Goal: Task Accomplishment & Management: Manage account settings

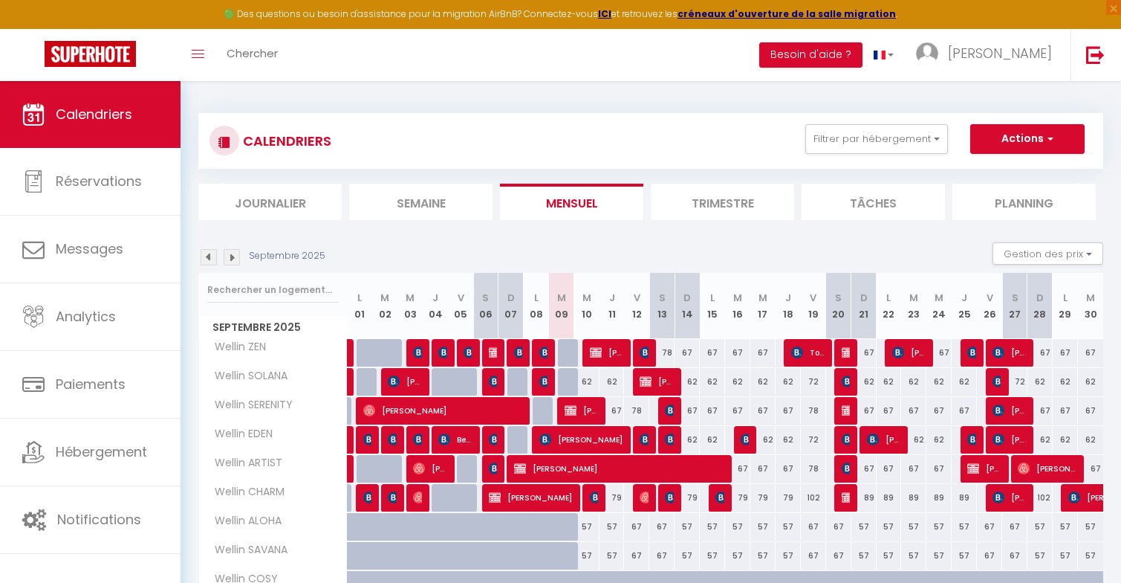
click at [231, 259] on img at bounding box center [232, 257] width 16 height 16
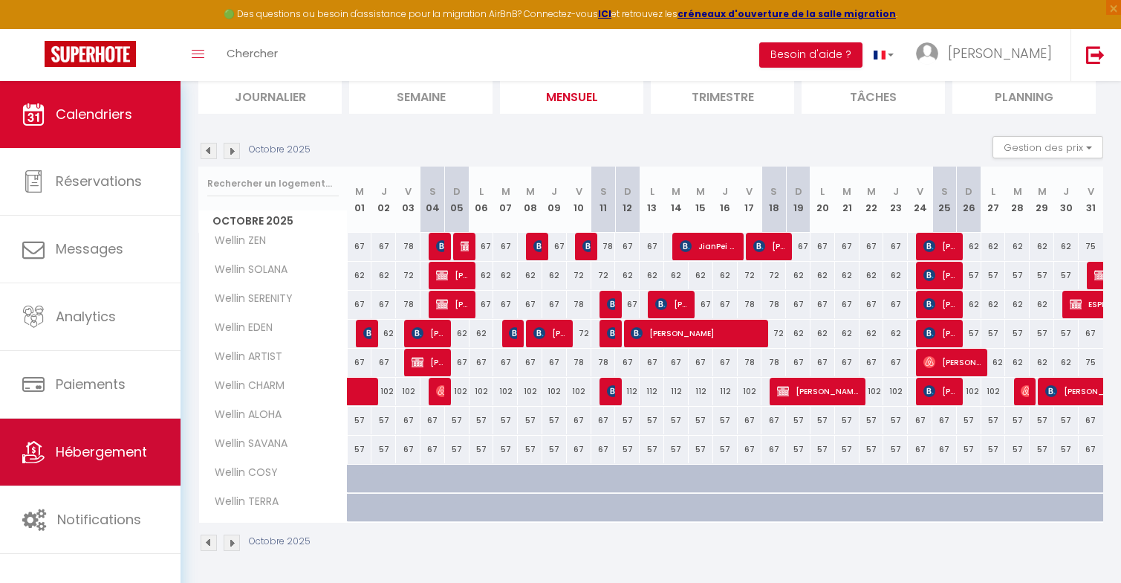
scroll to position [107, 0]
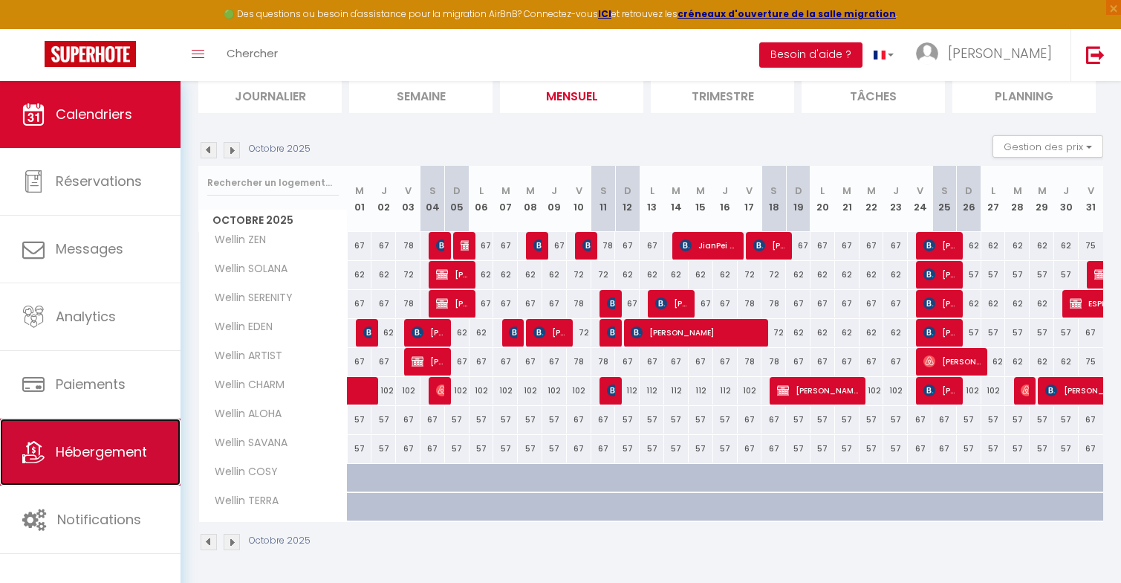
click at [114, 459] on span "Hébergement" at bounding box center [101, 451] width 91 height 19
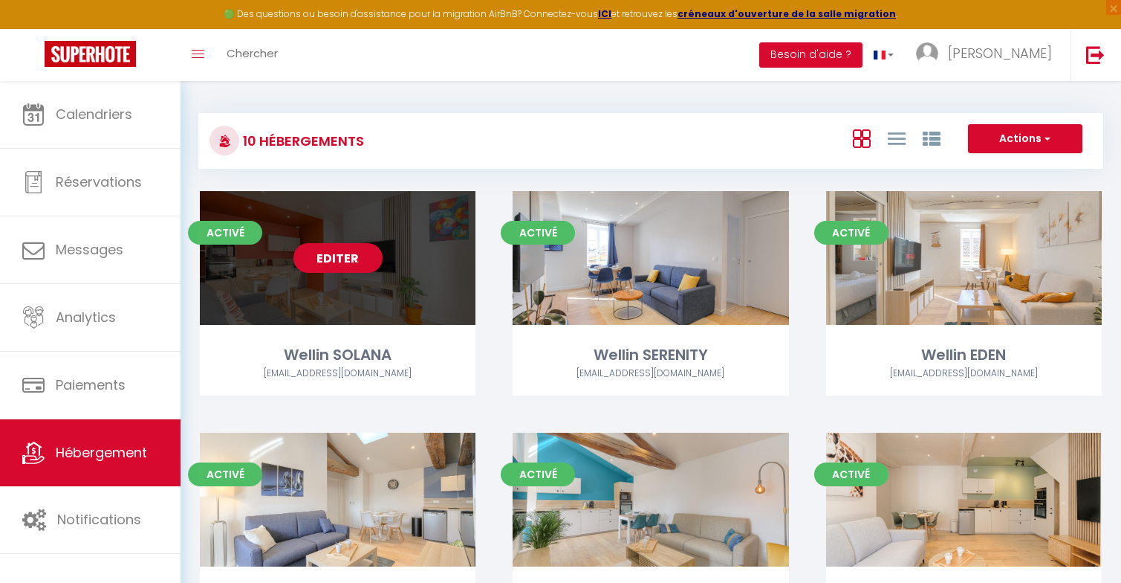
click at [344, 258] on link "Editer" at bounding box center [338, 258] width 89 height 30
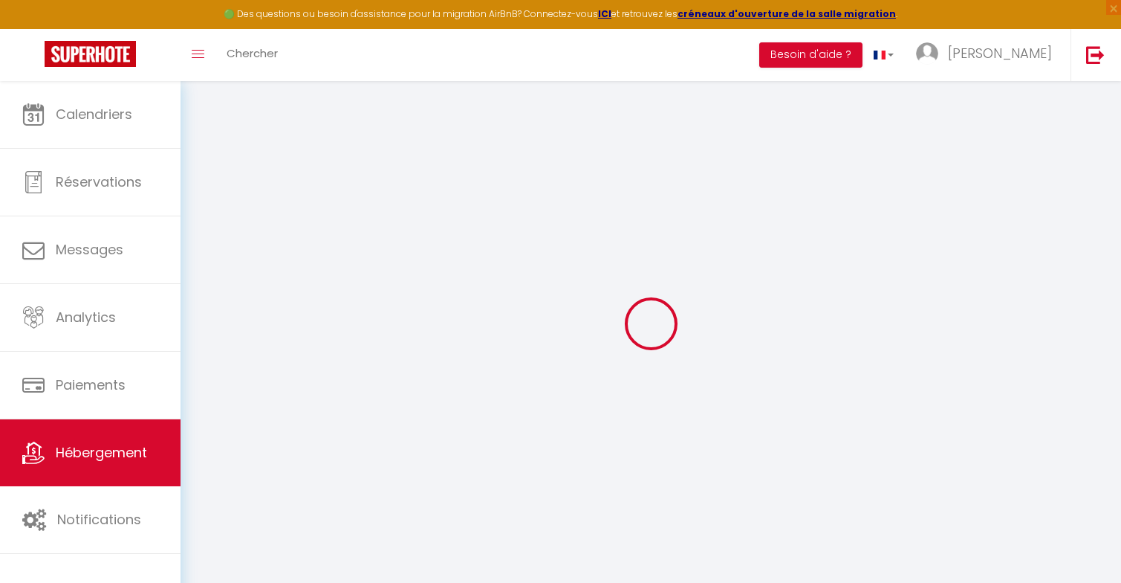
checkbox input "true"
checkbox input "false"
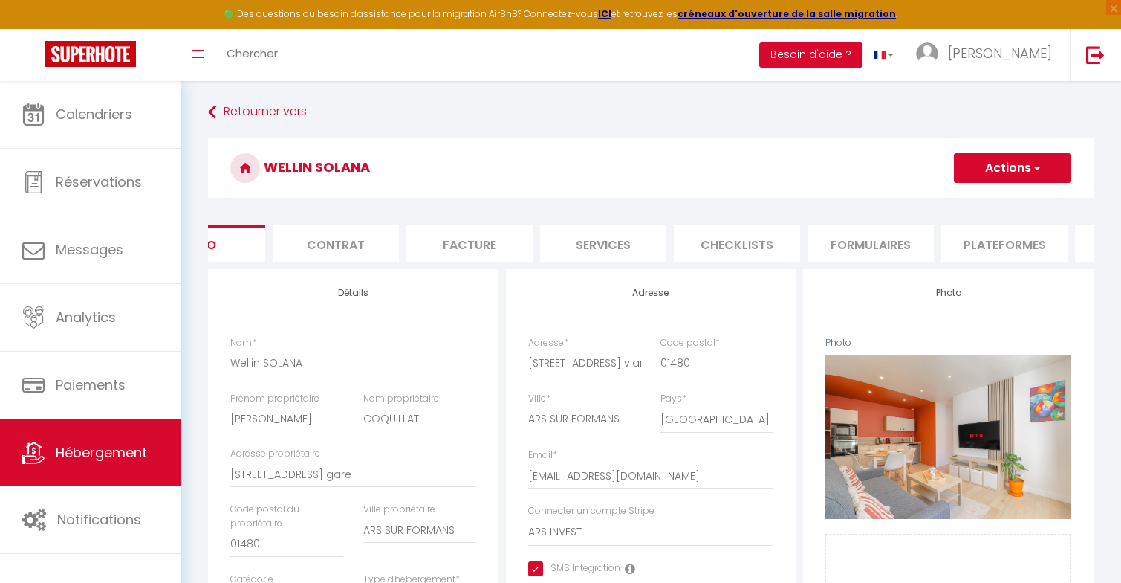
scroll to position [0, 78]
click at [975, 236] on li "Plateformes" at bounding box center [996, 243] width 126 height 36
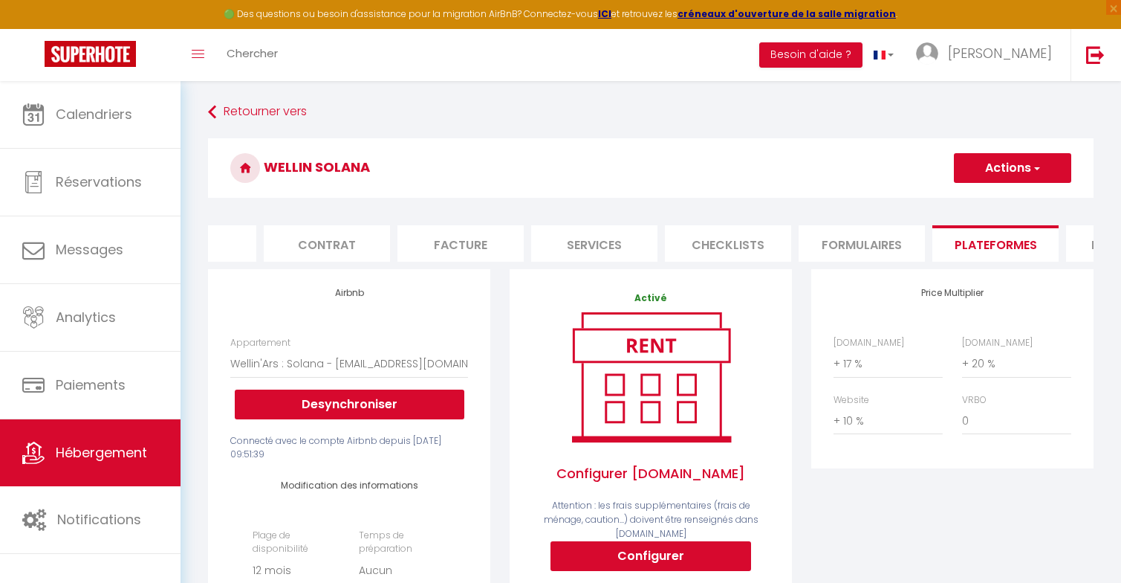
select select
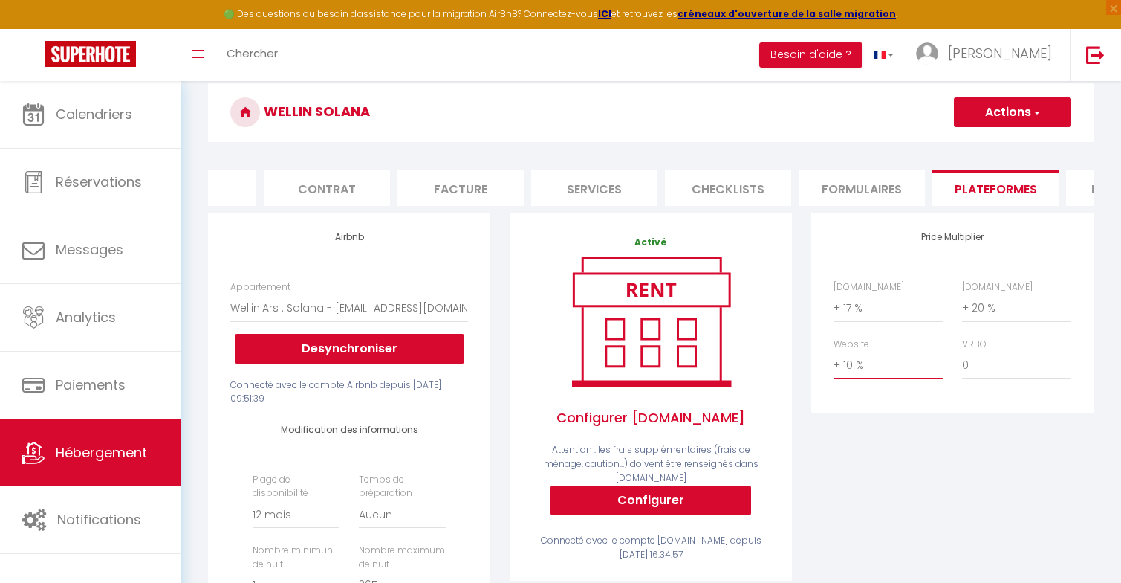
click at [851, 368] on select "0 + 1 % + 2 % + 3 % + 4 % + 5 % + 6 % + 7 % + 8 % + 9 %" at bounding box center [888, 365] width 109 height 28
select select "+ 5 %"
select select
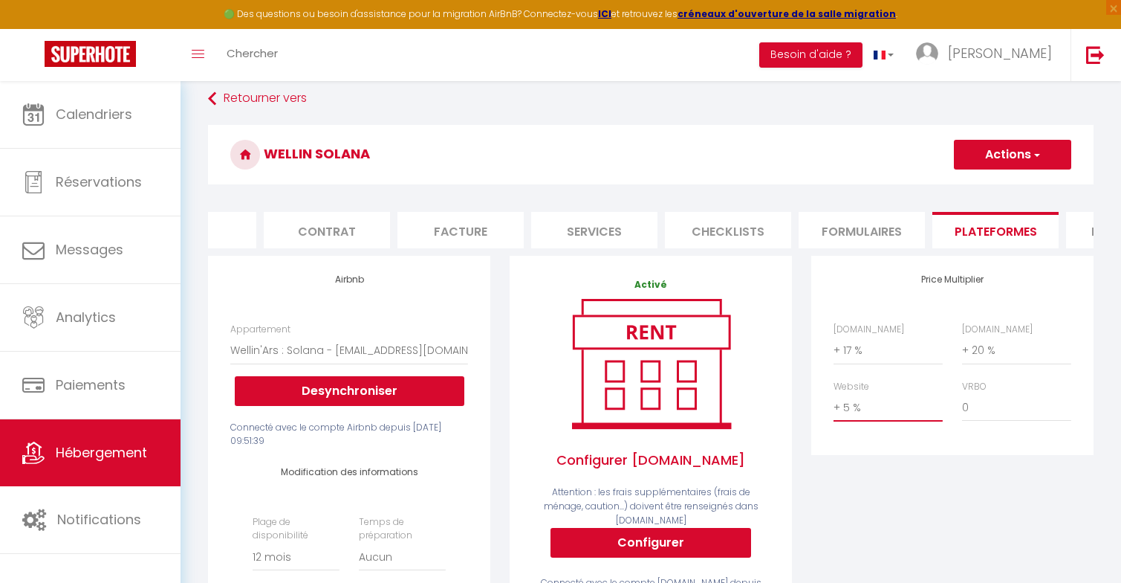
scroll to position [0, 0]
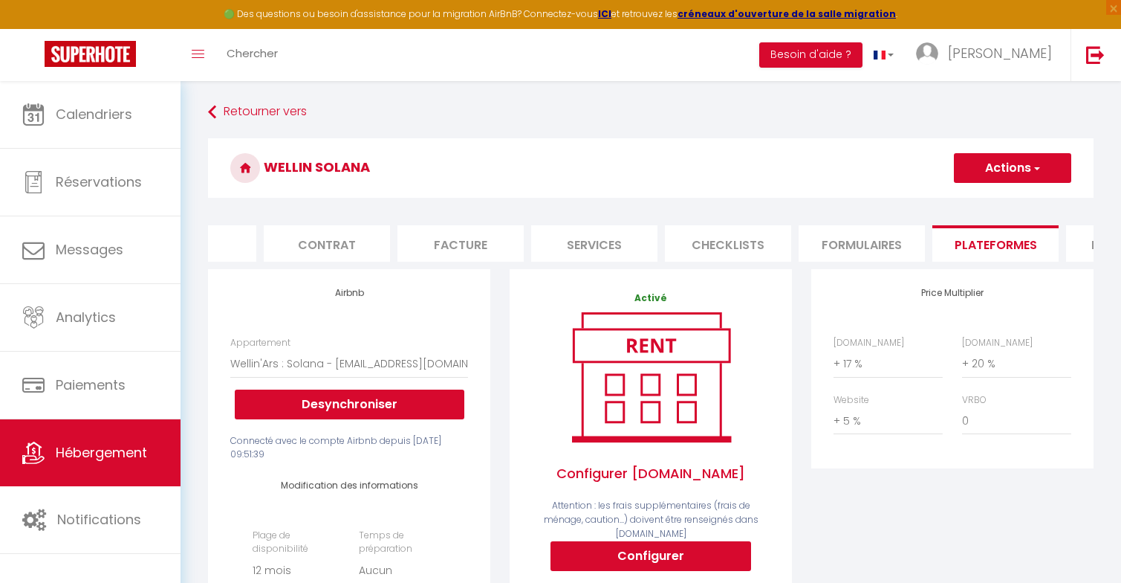
click at [994, 169] on button "Actions" at bounding box center [1012, 168] width 117 height 30
click at [993, 205] on link "Enregistrer" at bounding box center [1011, 200] width 117 height 19
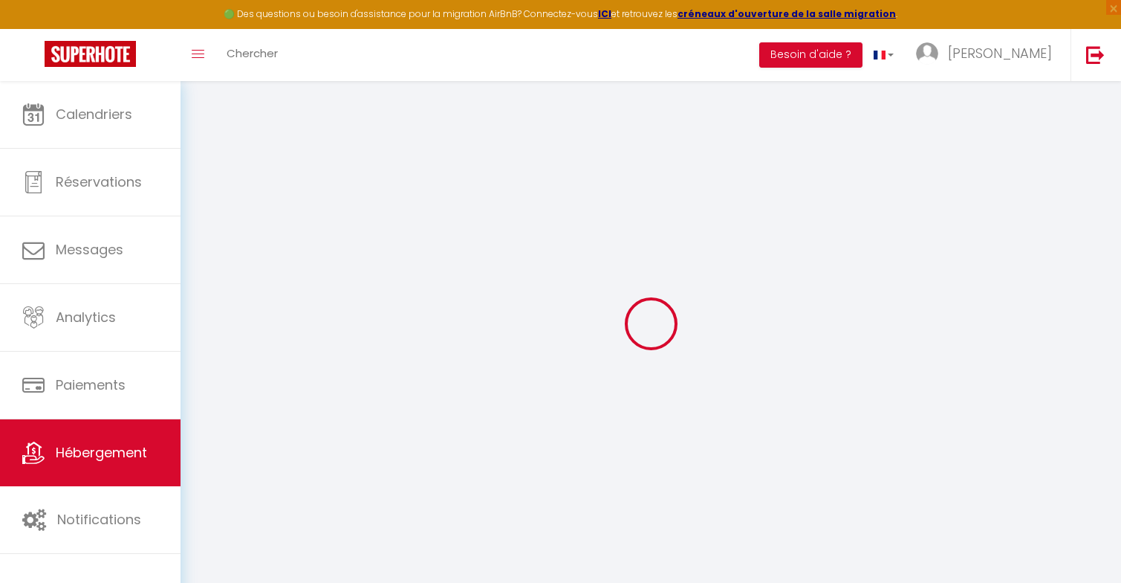
select select "365"
select select "EUR"
select select
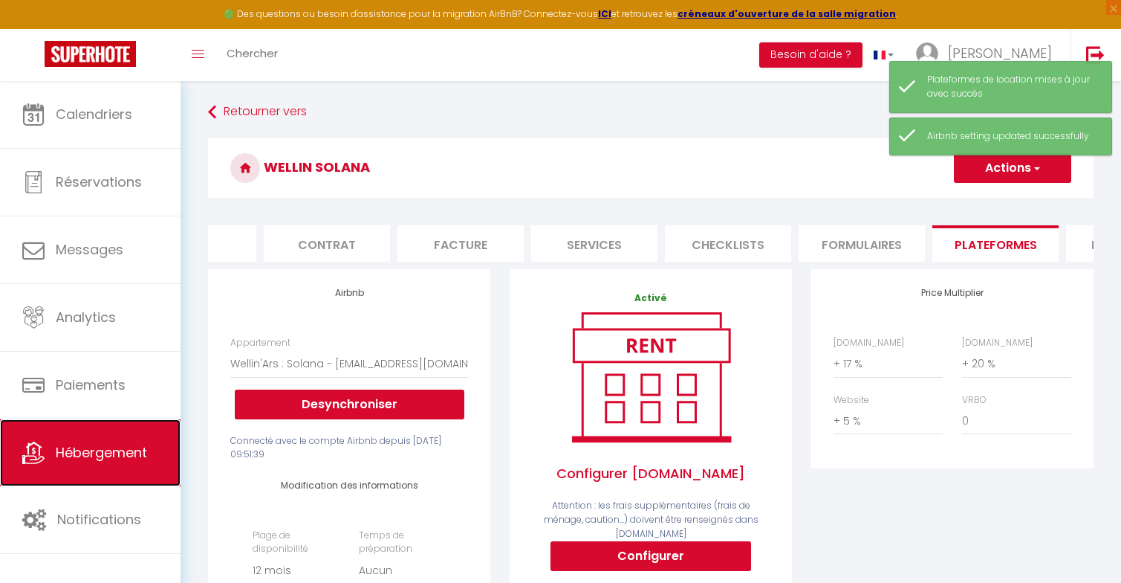
click at [128, 449] on span "Hébergement" at bounding box center [101, 452] width 91 height 19
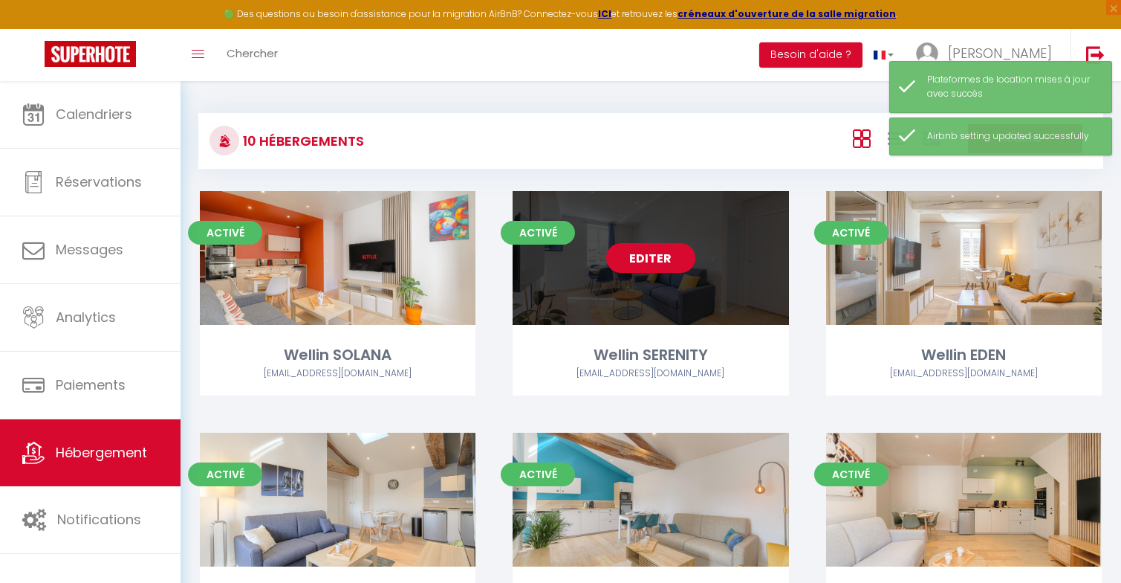
click at [663, 257] on link "Editer" at bounding box center [650, 258] width 89 height 30
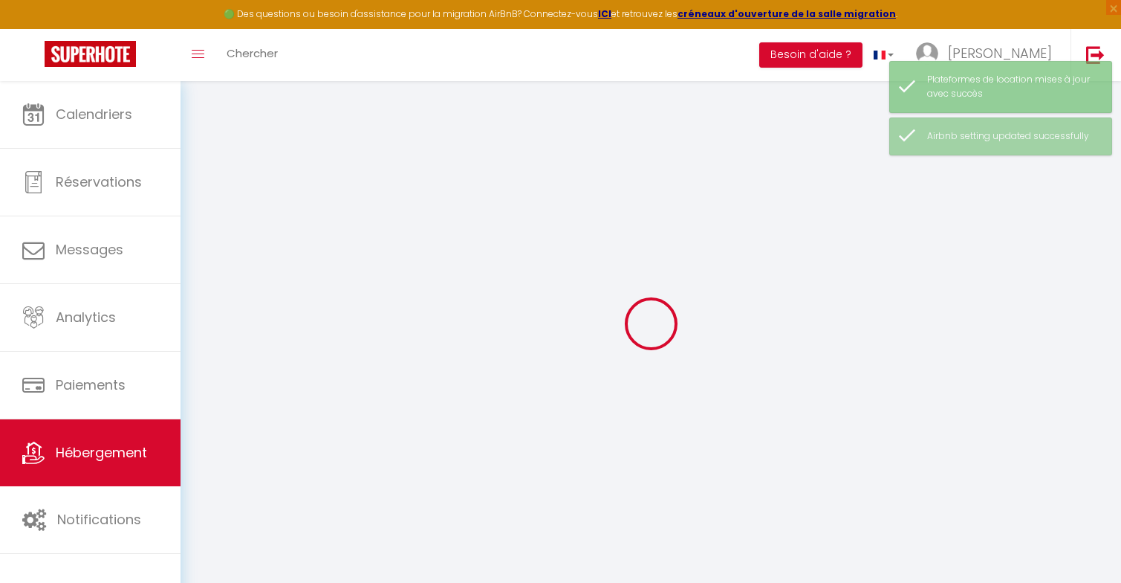
checkbox input "true"
checkbox input "false"
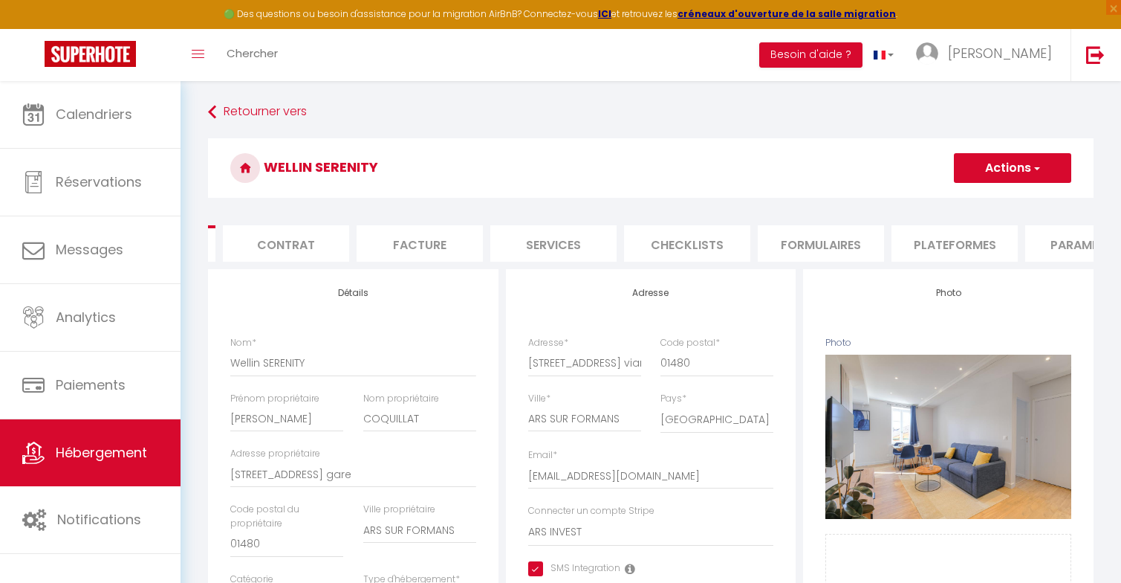
scroll to position [0, 120]
click at [926, 248] on li "Plateformes" at bounding box center [954, 243] width 126 height 36
select select
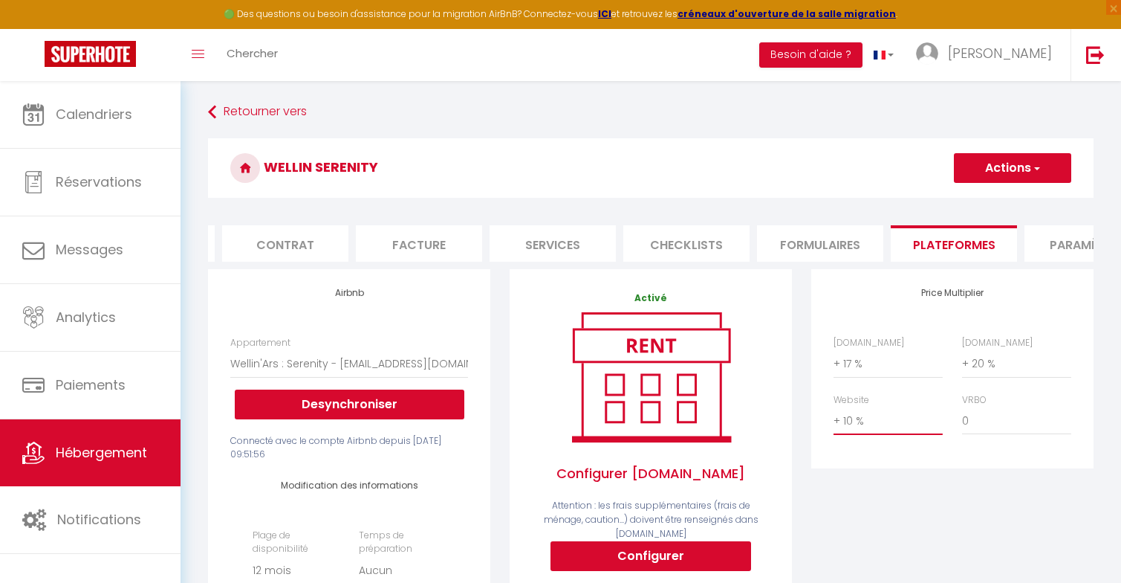
click at [844, 420] on select "0 + 1 % + 2 % + 3 % + 4 % + 5 % + 6 % + 7 % + 8 % + 9 %" at bounding box center [888, 420] width 109 height 28
select select "+ 5 %"
select select
click at [1003, 172] on button "Actions" at bounding box center [1012, 168] width 117 height 30
click at [996, 192] on link "Enregistrer" at bounding box center [1011, 200] width 117 height 19
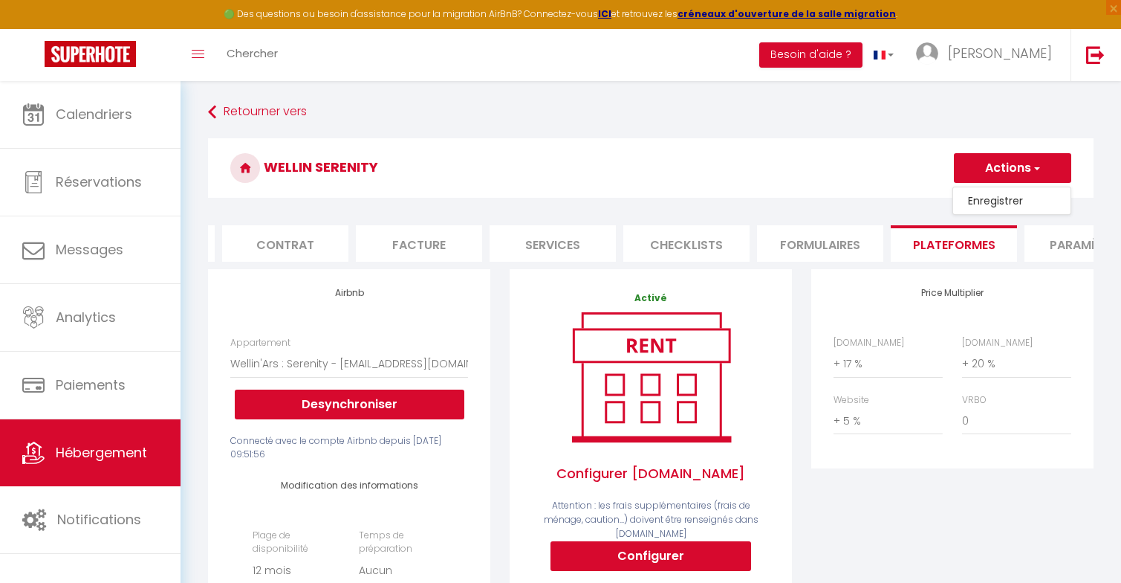
select select "365"
select select "EUR"
select select
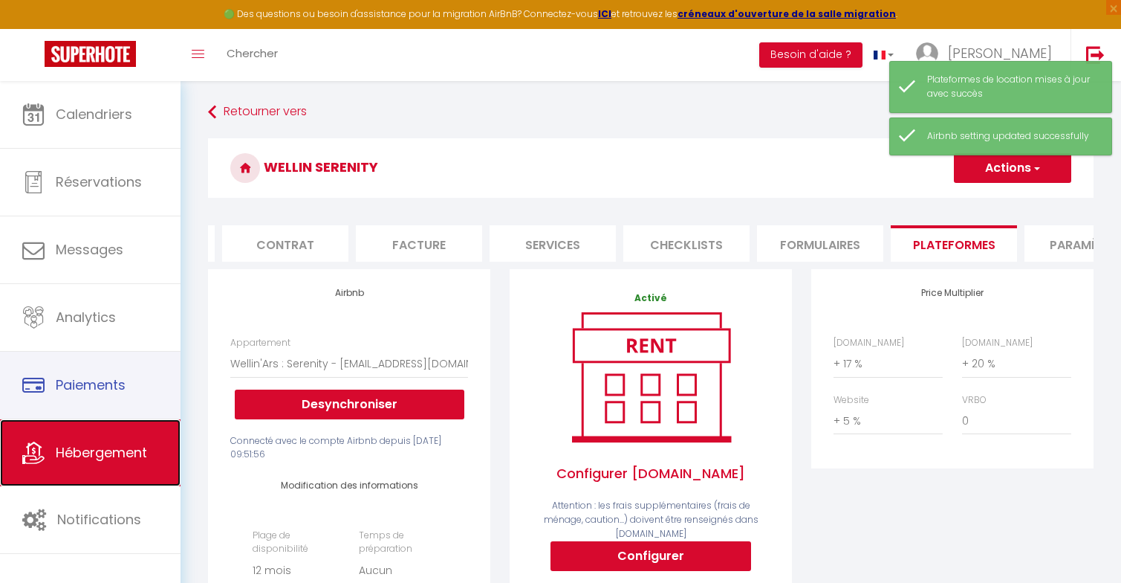
click at [97, 447] on span "Hébergement" at bounding box center [101, 452] width 91 height 19
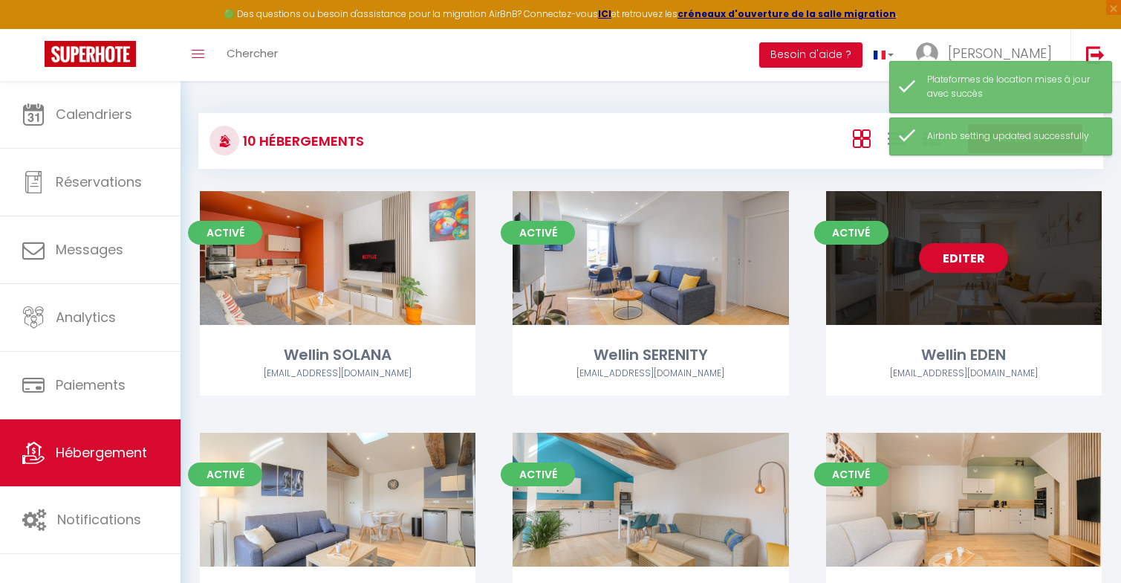
click at [972, 253] on link "Editer" at bounding box center [963, 258] width 89 height 30
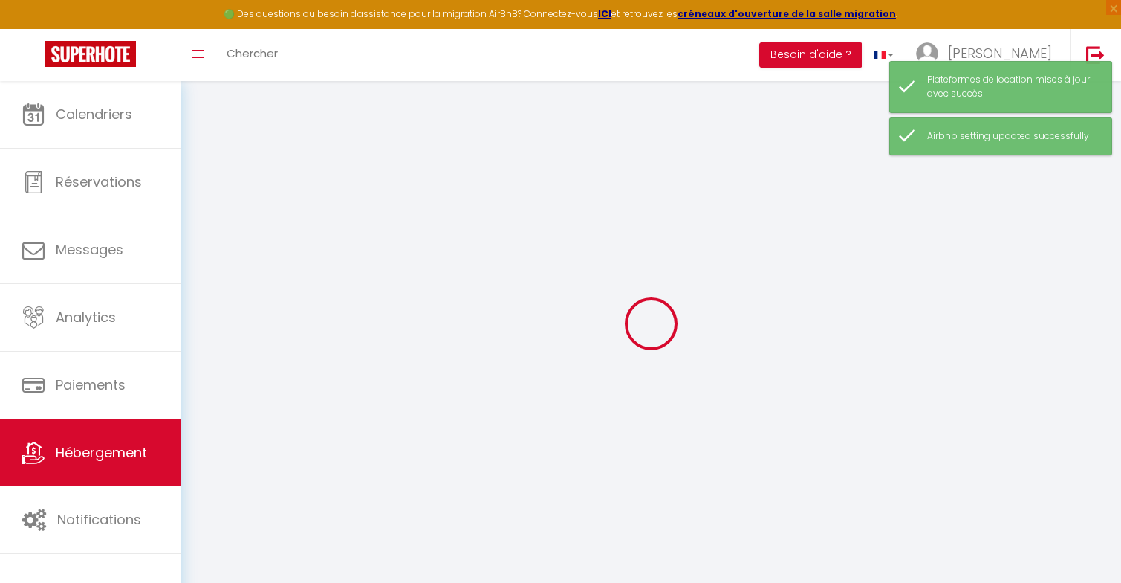
select select "16:00"
select select "23:45"
select select "10:00"
select select "30"
select select "60"
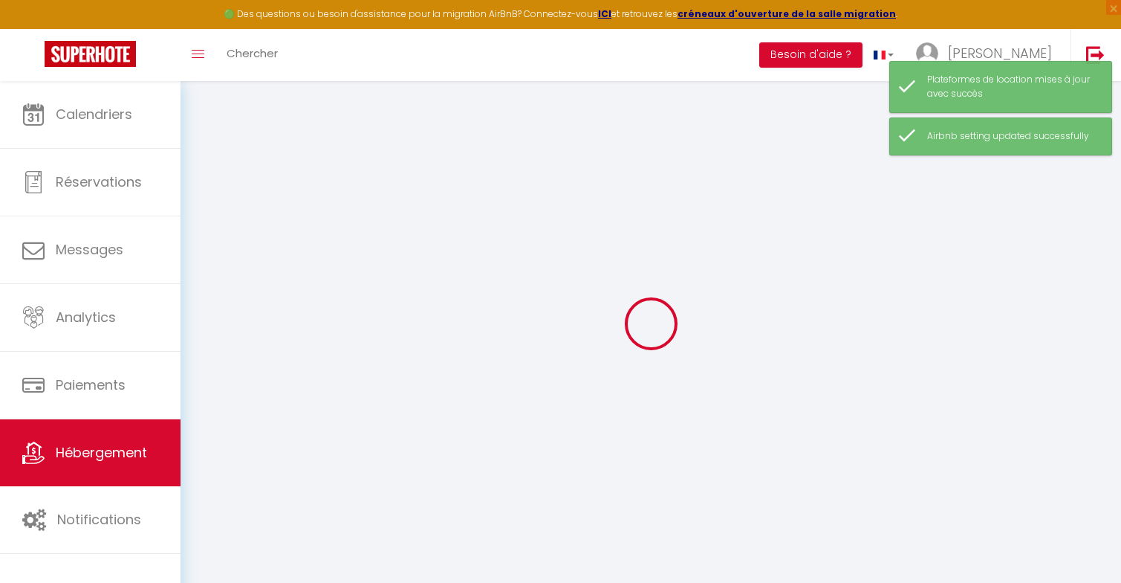
select select "14:00"
checkbox input "true"
checkbox input "false"
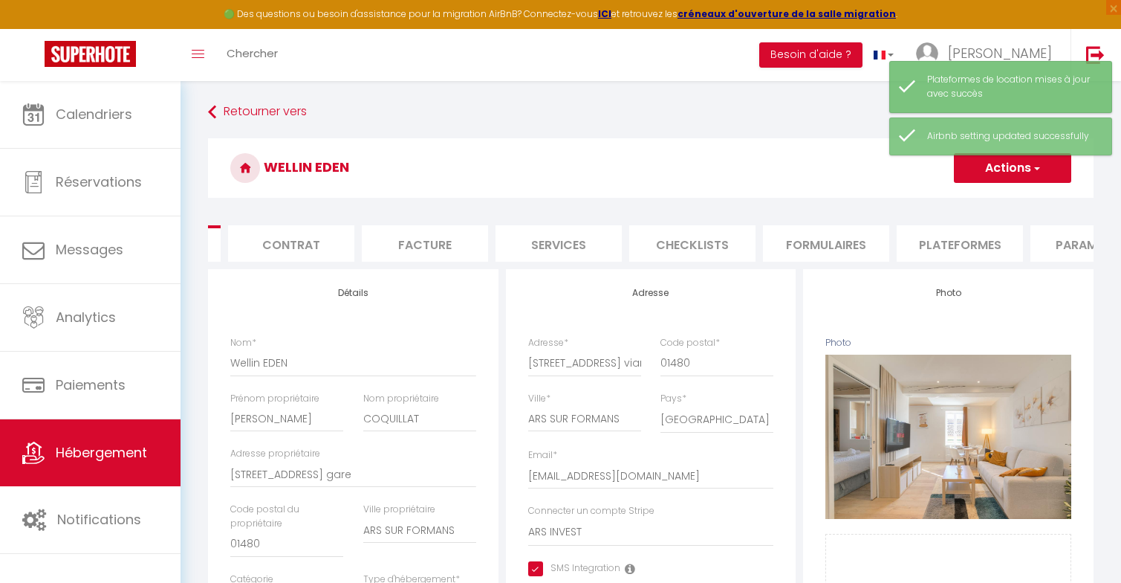
scroll to position [0, 127]
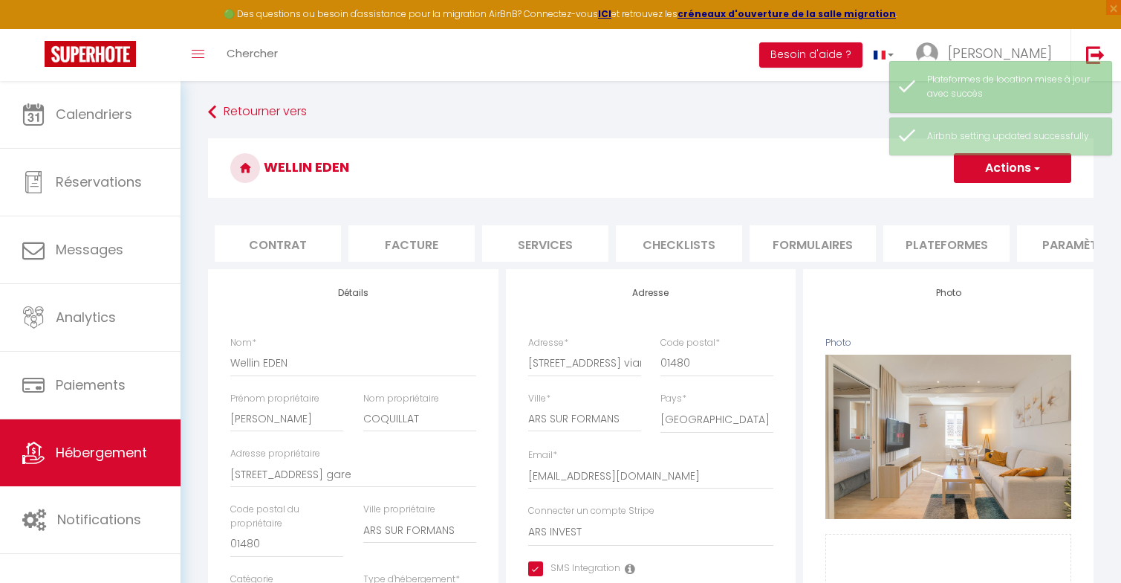
click at [923, 247] on li "Plateformes" at bounding box center [947, 243] width 126 height 36
select select
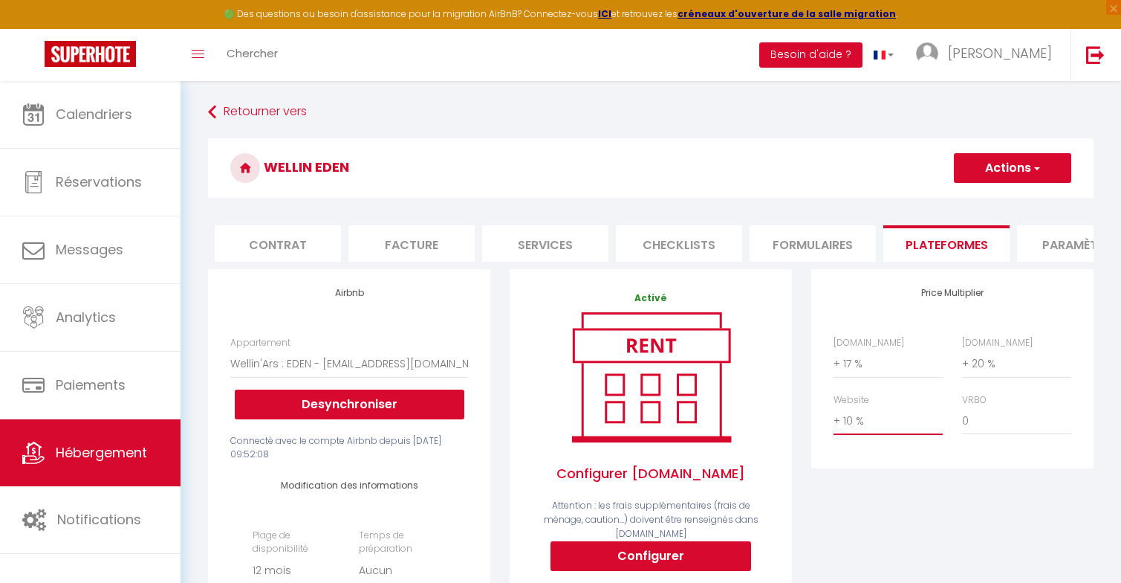
click at [849, 430] on select "0 + 1 % + 2 % + 3 % + 4 % + 5 % + 6 % + 7 % + 8 % + 9 %" at bounding box center [888, 420] width 109 height 28
select select "+ 5 %"
select select
click at [988, 173] on button "Actions" at bounding box center [1012, 168] width 117 height 30
click at [965, 213] on ul "Enregistrer" at bounding box center [1012, 201] width 119 height 28
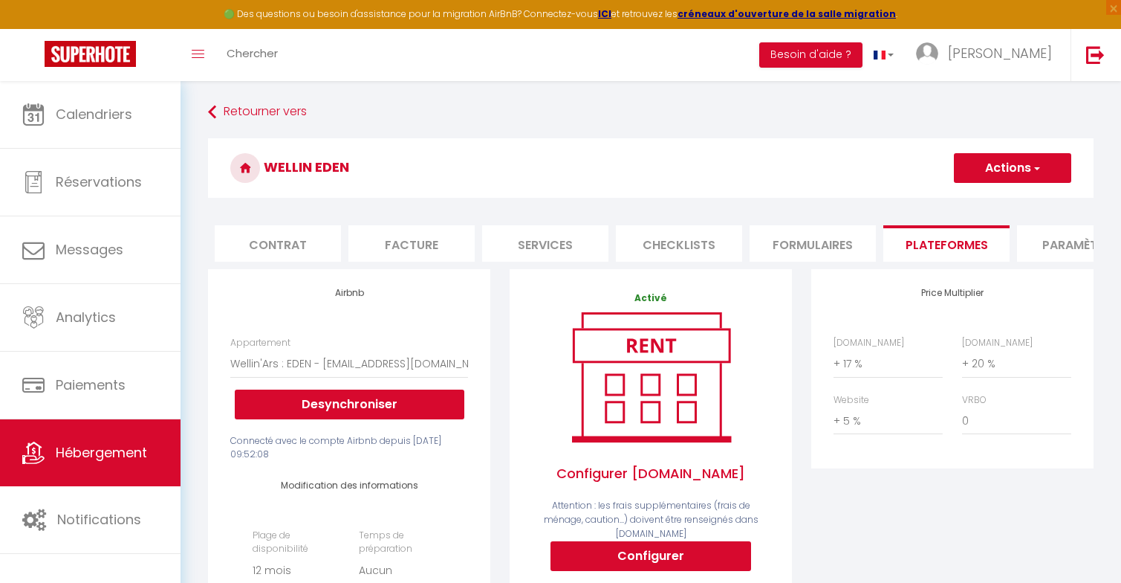
click at [979, 179] on button "Actions" at bounding box center [1012, 168] width 117 height 30
click at [979, 192] on link "Enregistrer" at bounding box center [1011, 200] width 117 height 19
select select "365"
select select "EUR"
select select
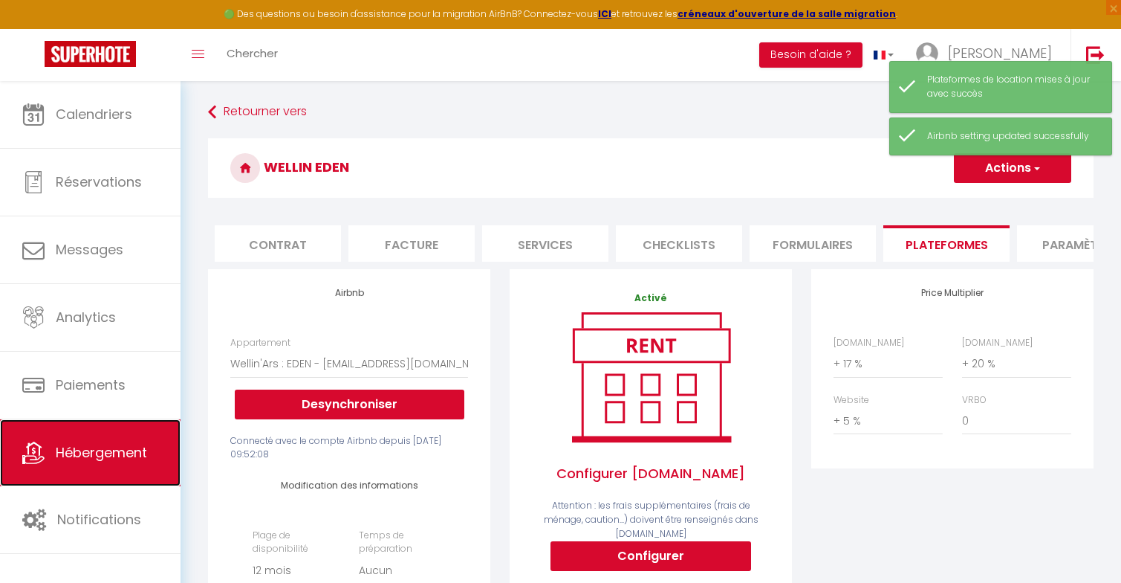
click at [73, 463] on link "Hébergement" at bounding box center [90, 452] width 181 height 67
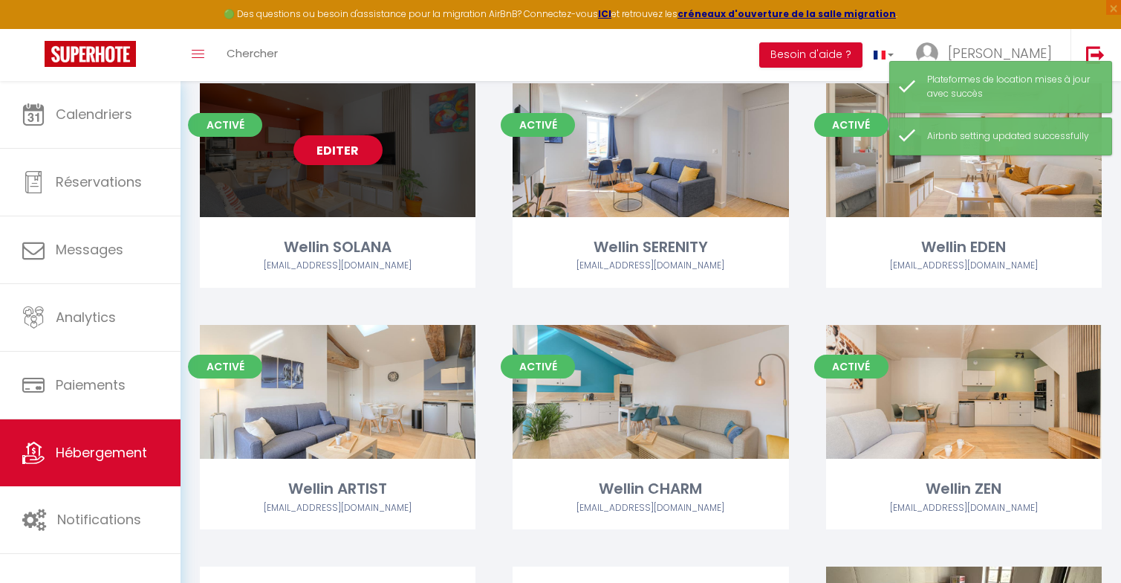
scroll to position [116, 0]
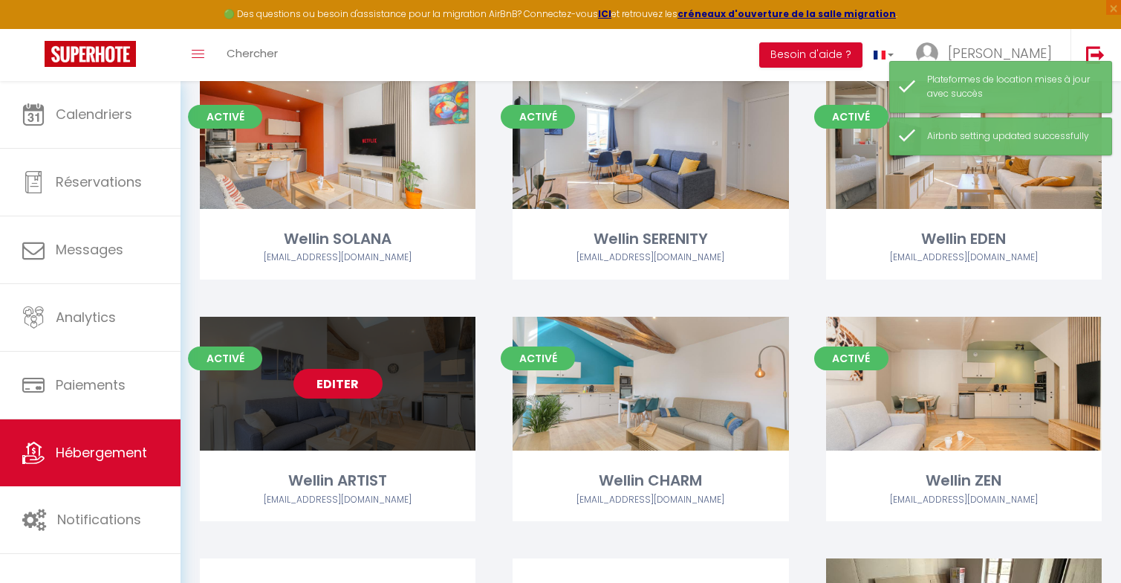
click at [349, 391] on link "Editer" at bounding box center [338, 384] width 89 height 30
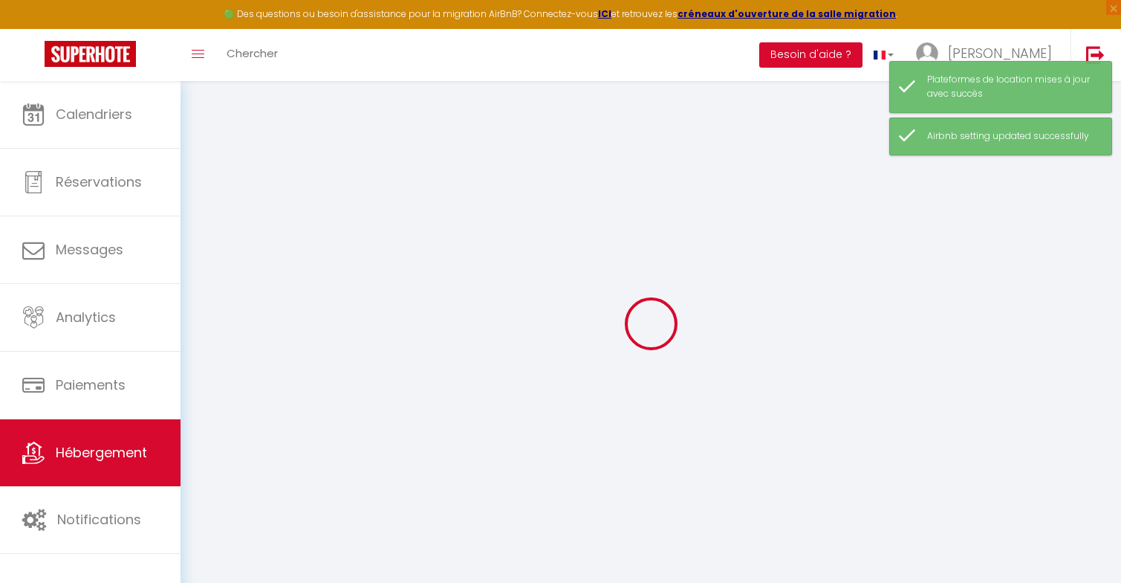
select select "16:00"
select select "23:45"
select select "10:00"
select select "30"
select select "60"
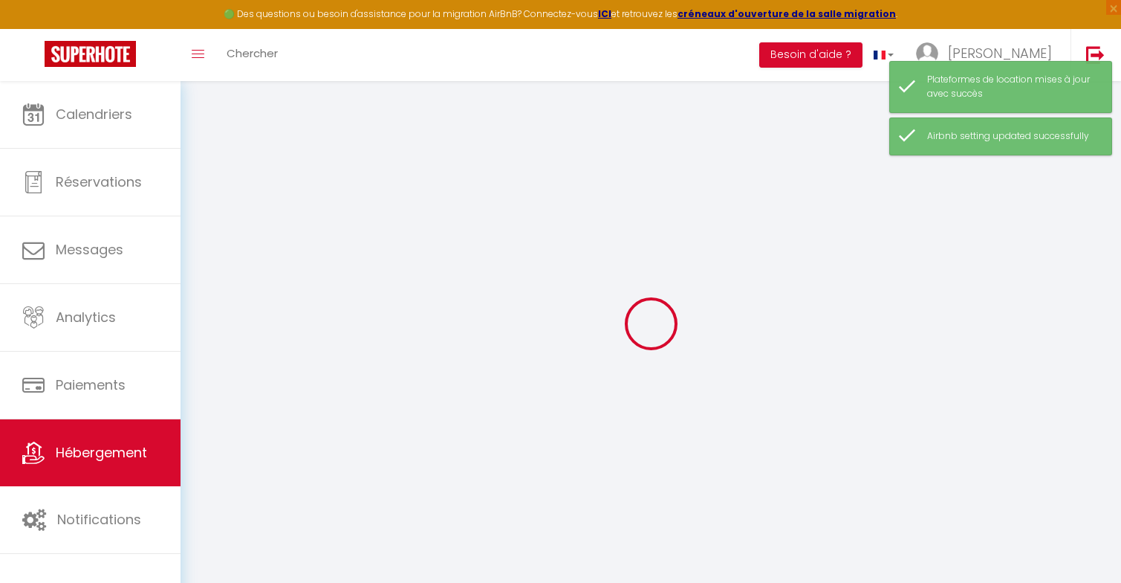
select select "14:00"
checkbox input "true"
checkbox input "false"
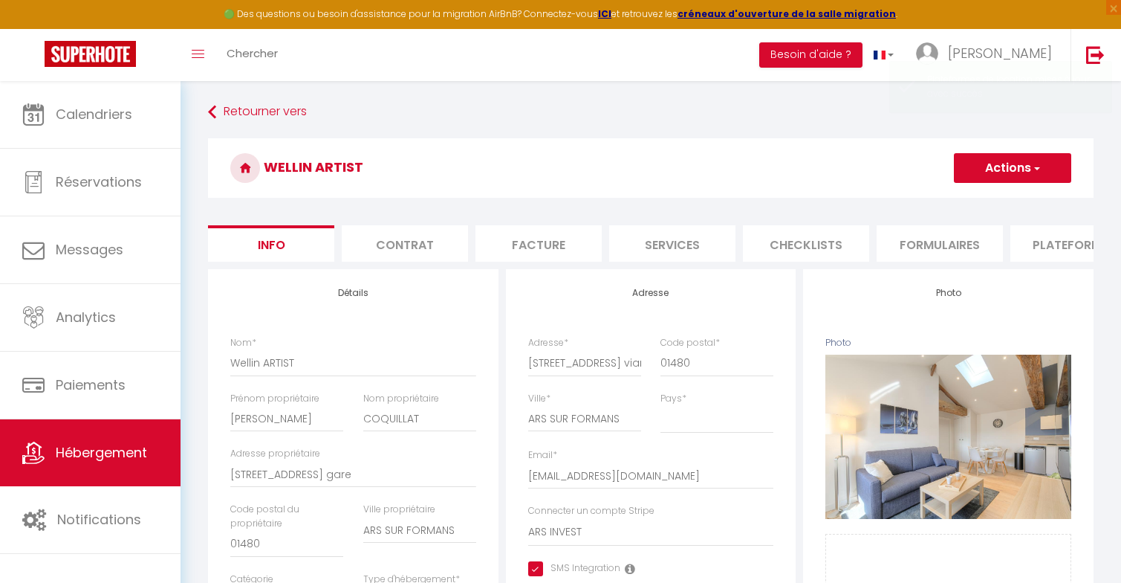
click at [1019, 247] on li "Plateformes" at bounding box center [1074, 243] width 126 height 36
select select
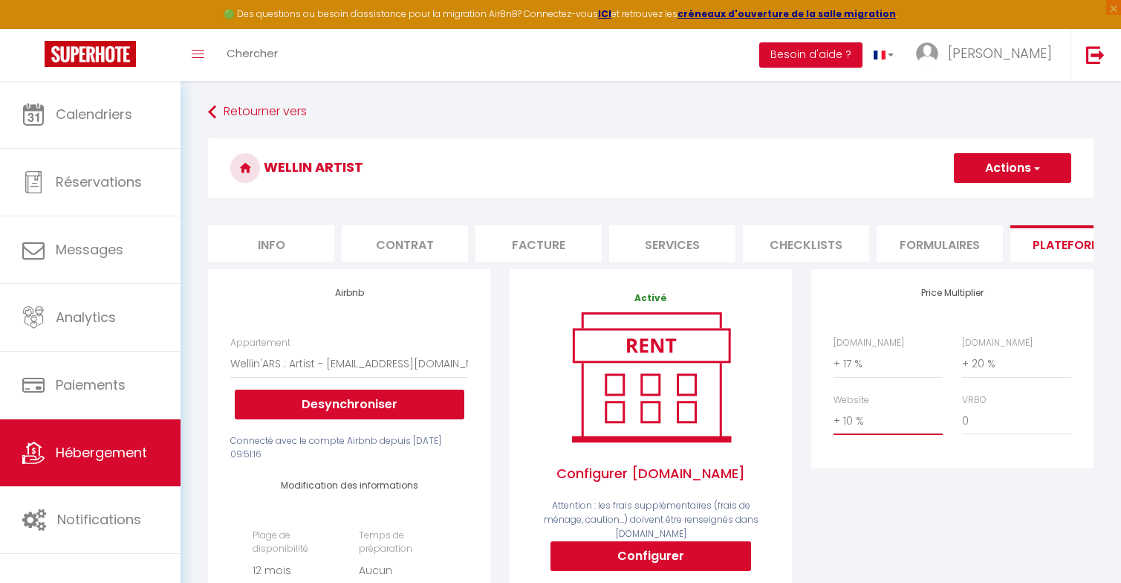
click at [857, 414] on select "0 + 1 % + 2 % + 3 % + 4 % + 5 % + 6 % + 7 % + 8 % + 9 %" at bounding box center [888, 420] width 109 height 28
select select "+ 5 %"
select select
click at [988, 163] on button "Actions" at bounding box center [1012, 168] width 117 height 30
click at [985, 188] on ul "Enregistrer" at bounding box center [1012, 201] width 119 height 28
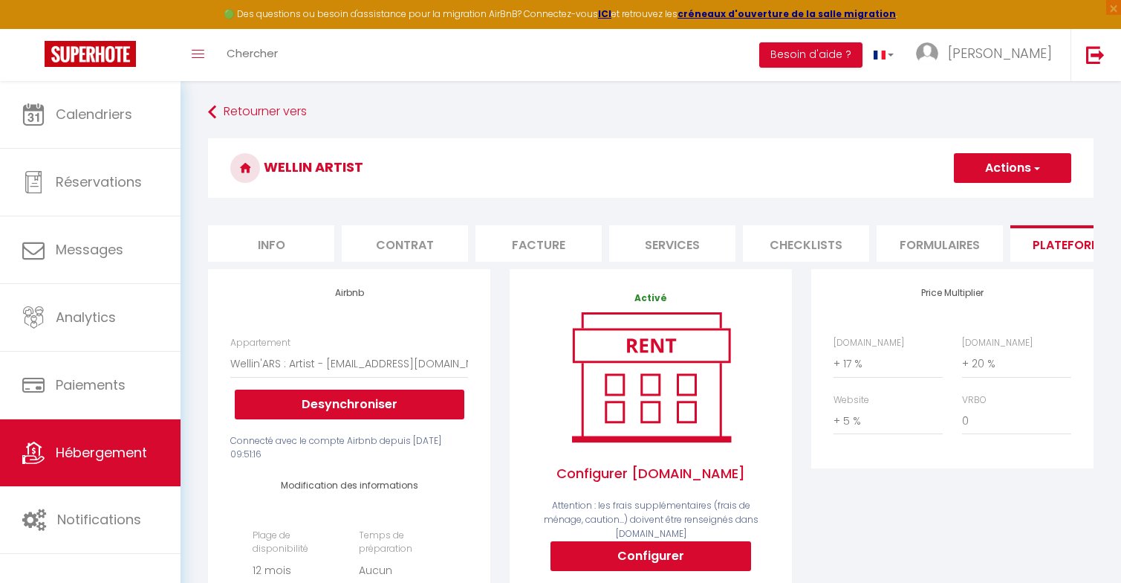
click at [976, 171] on button "Actions" at bounding box center [1012, 168] width 117 height 30
click at [976, 196] on link "Enregistrer" at bounding box center [1011, 200] width 117 height 19
select select "365"
select select "EUR"
select select
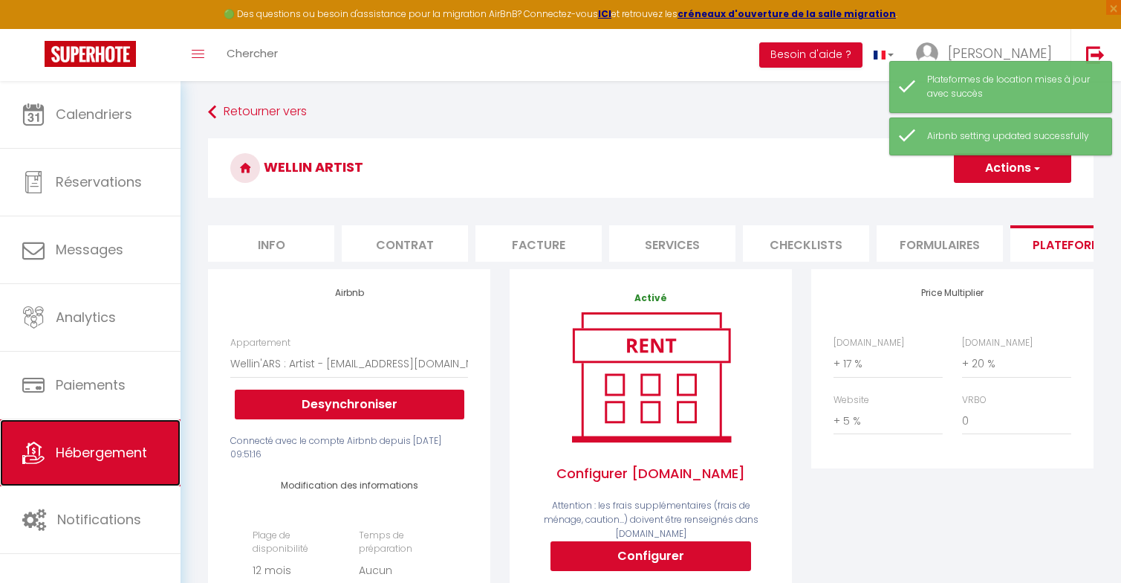
click at [65, 424] on link "Hébergement" at bounding box center [90, 452] width 181 height 67
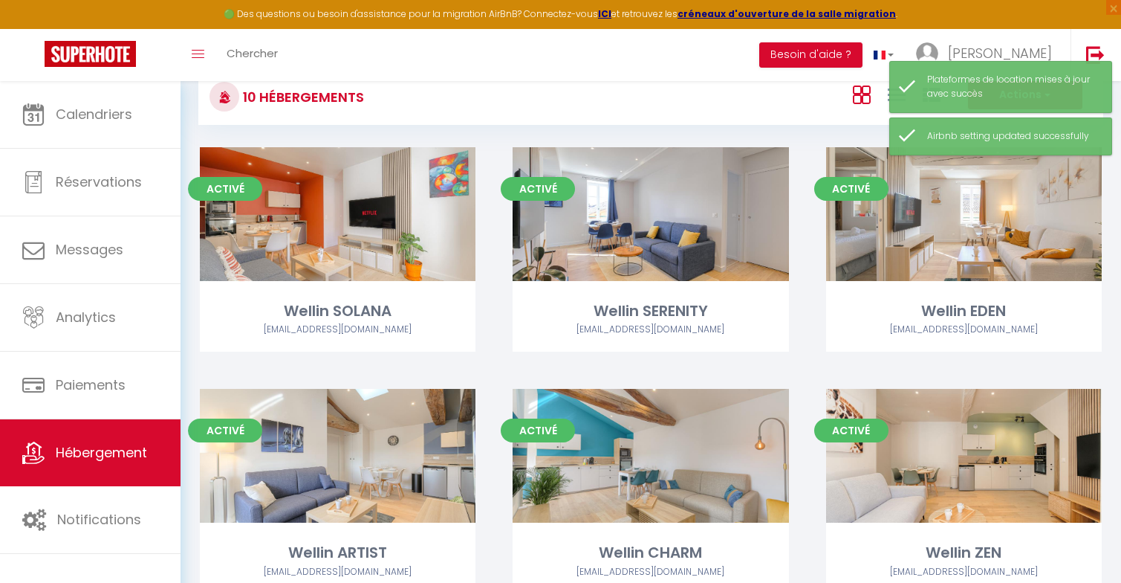
scroll to position [62, 0]
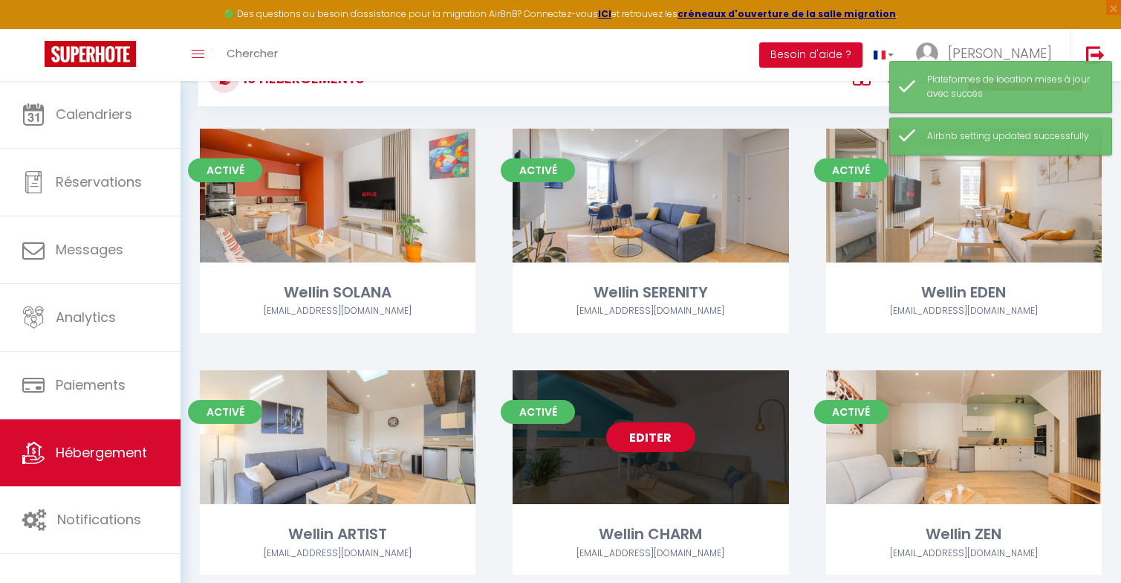
click at [641, 440] on link "Editer" at bounding box center [650, 437] width 89 height 30
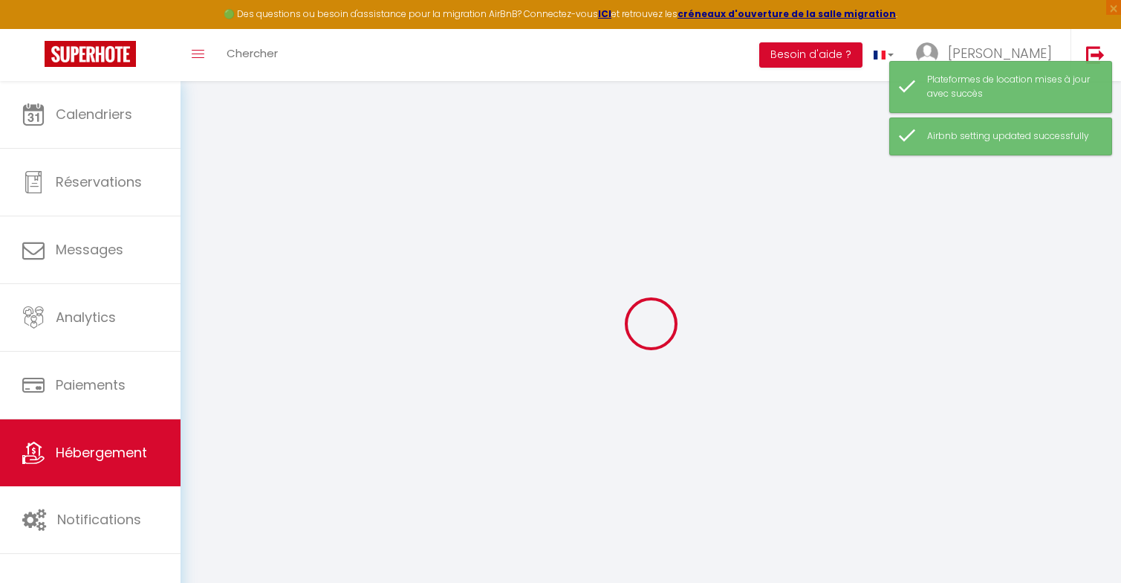
select select "+ 17 %"
select select "+ 20 %"
select select "+ 10 %"
checkbox input "true"
checkbox input "false"
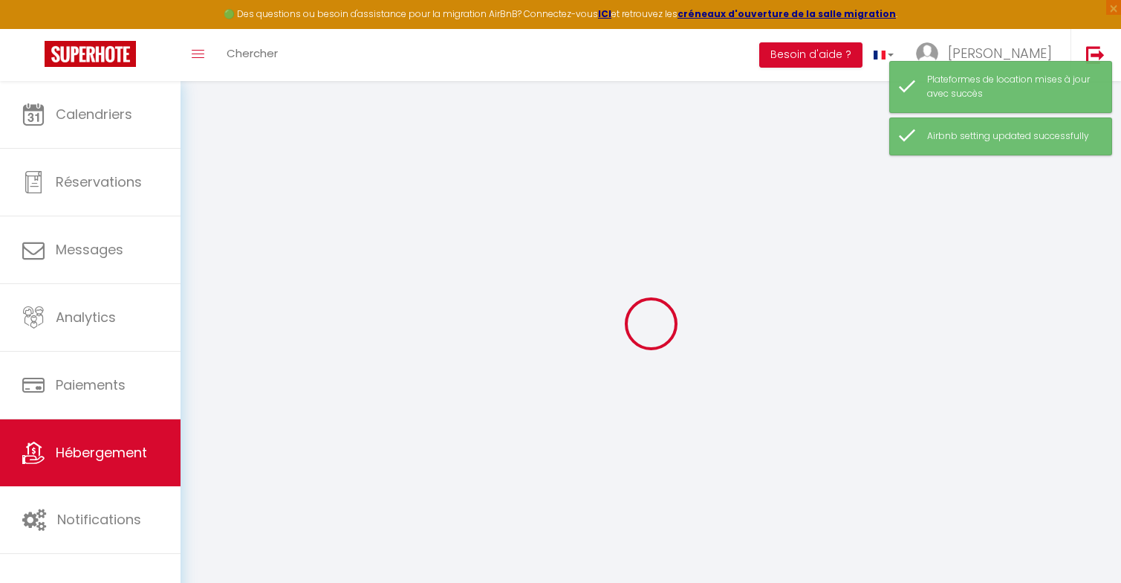
checkbox input "false"
select select "16:00"
select select "23:45"
select select "10:00"
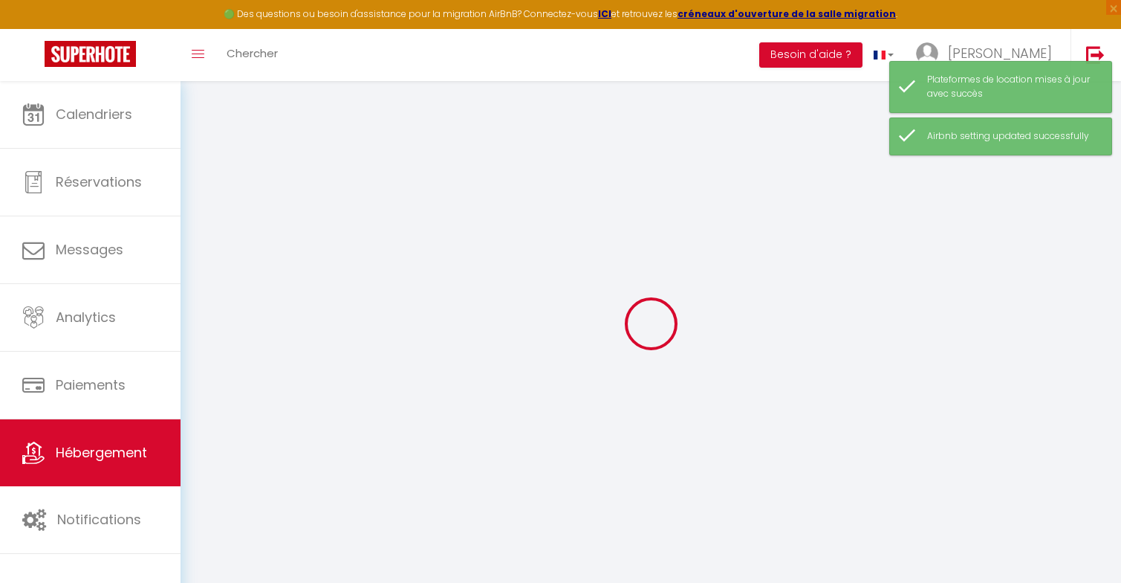
select select "30"
select select "60"
select select "14:00"
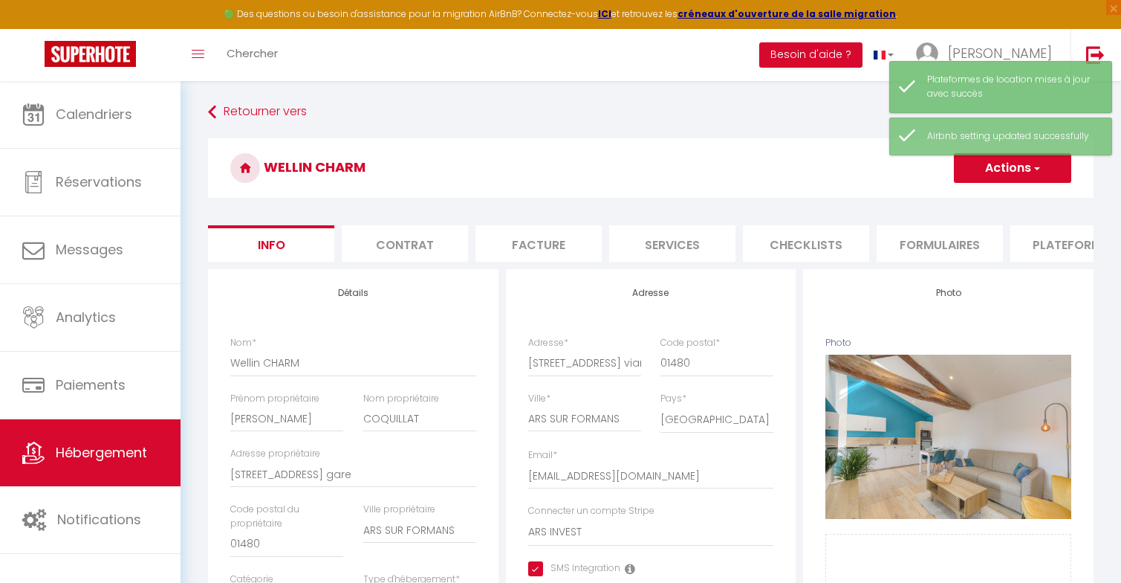
checkbox input "true"
checkbox input "false"
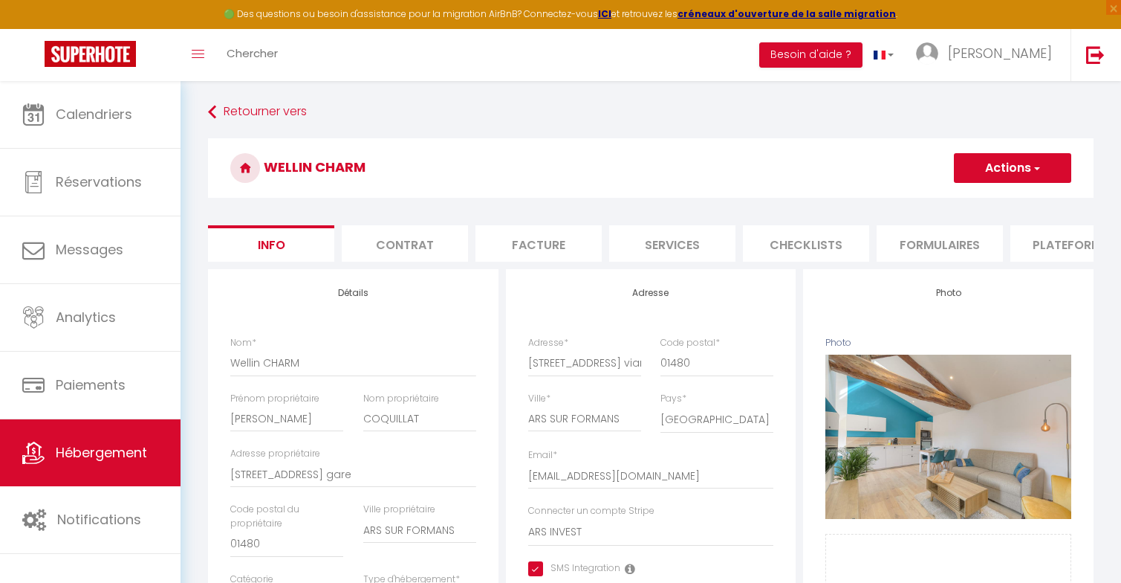
click at [1037, 234] on li "Plateformes" at bounding box center [1074, 243] width 126 height 36
select select
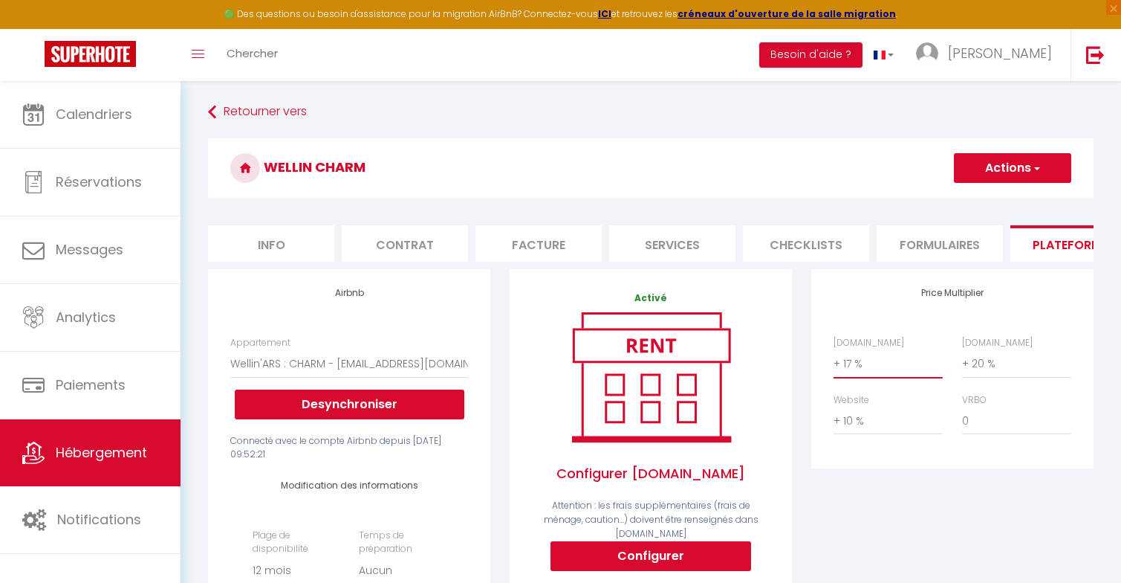
click at [862, 364] on select "0 + 1 % + 2 % + 3 % + 4 % + 5 % + 6 % + 7 % + 8 % + 9 %" at bounding box center [888, 363] width 109 height 28
click at [860, 416] on select "0 + 1 % + 2 % + 3 % + 4 % + 5 % + 6 % + 7 % + 8 % + 9 %" at bounding box center [888, 420] width 109 height 28
select select "+ 4 %"
select select
click at [852, 421] on select "0 + 1 % + 2 % + 3 % + 4 % + 5 % + 6 % + 7 % + 8 % + 9 %" at bounding box center [888, 420] width 109 height 28
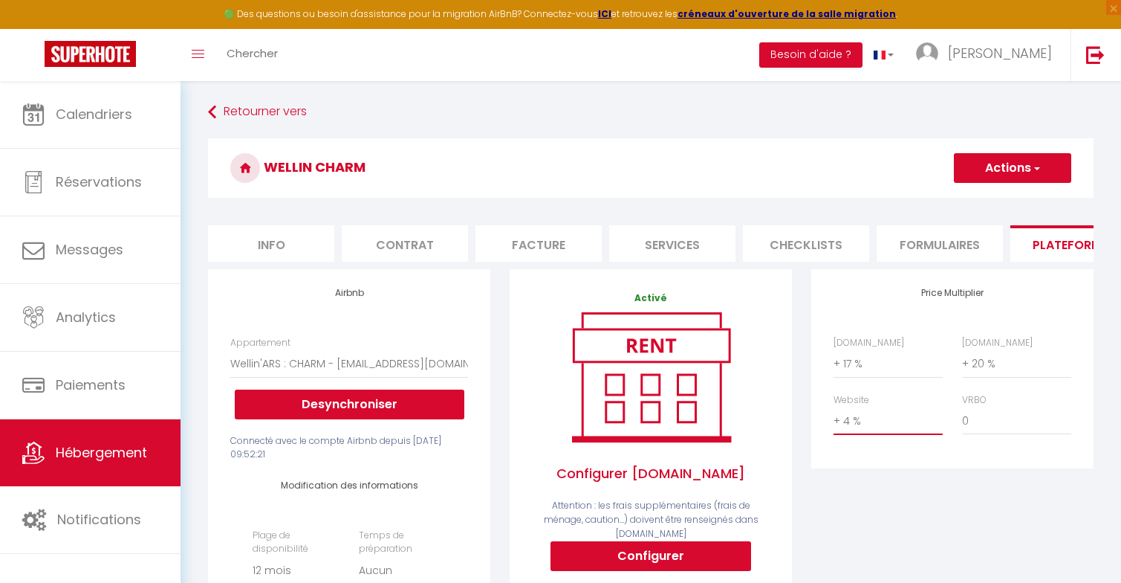
select select "+ 5 %"
select select
click at [982, 152] on h3 "Wellin CHARM" at bounding box center [651, 167] width 886 height 59
click at [980, 159] on button "Actions" at bounding box center [1012, 168] width 117 height 30
click at [976, 193] on link "Enregistrer" at bounding box center [1011, 200] width 117 height 19
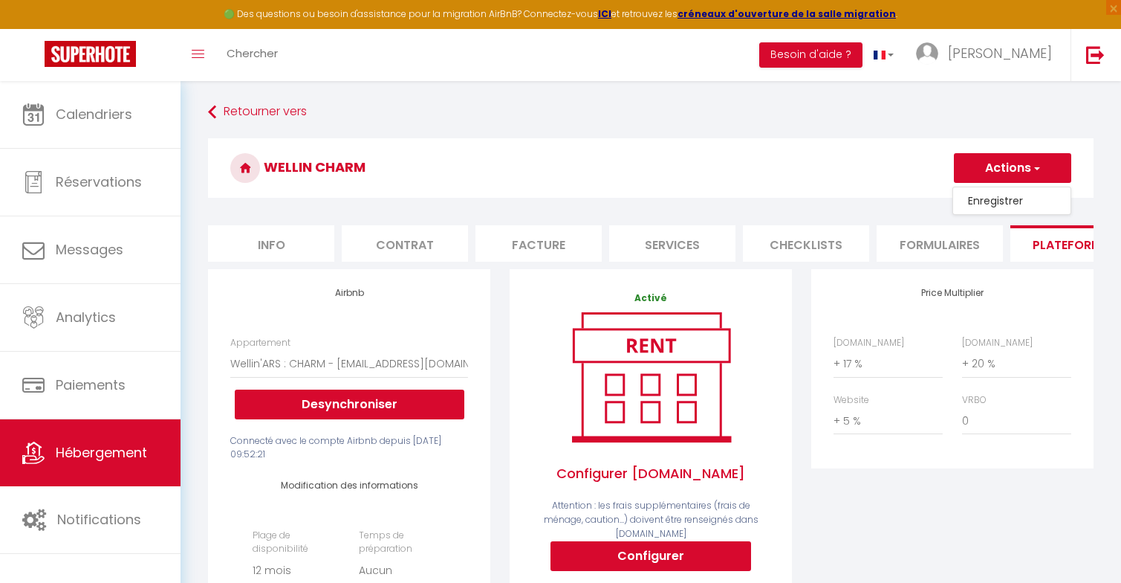
select select "365"
select select "EUR"
select select
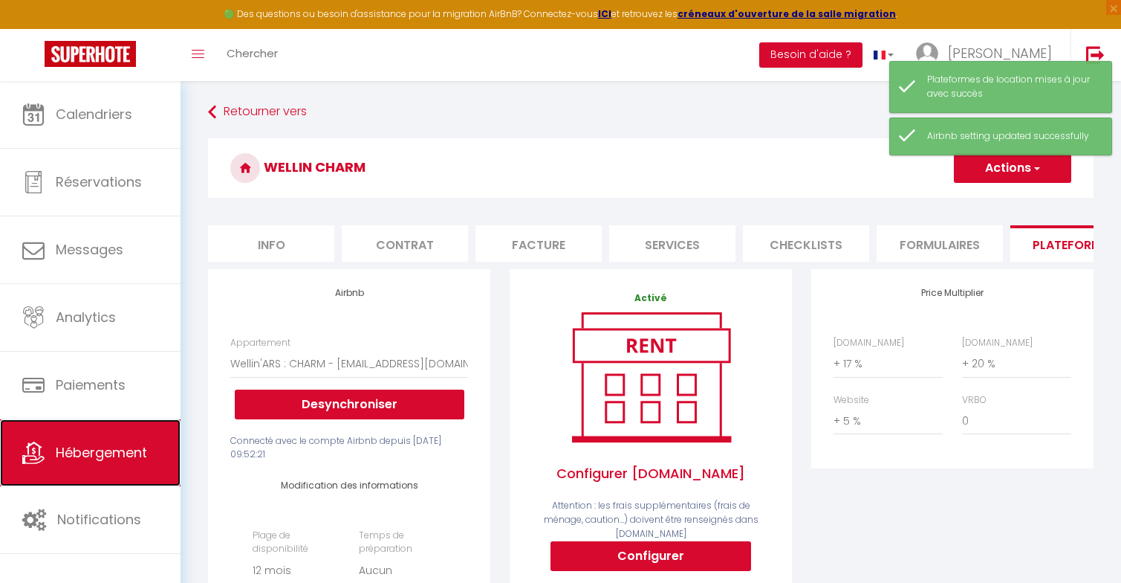
click at [97, 444] on span "Hébergement" at bounding box center [101, 452] width 91 height 19
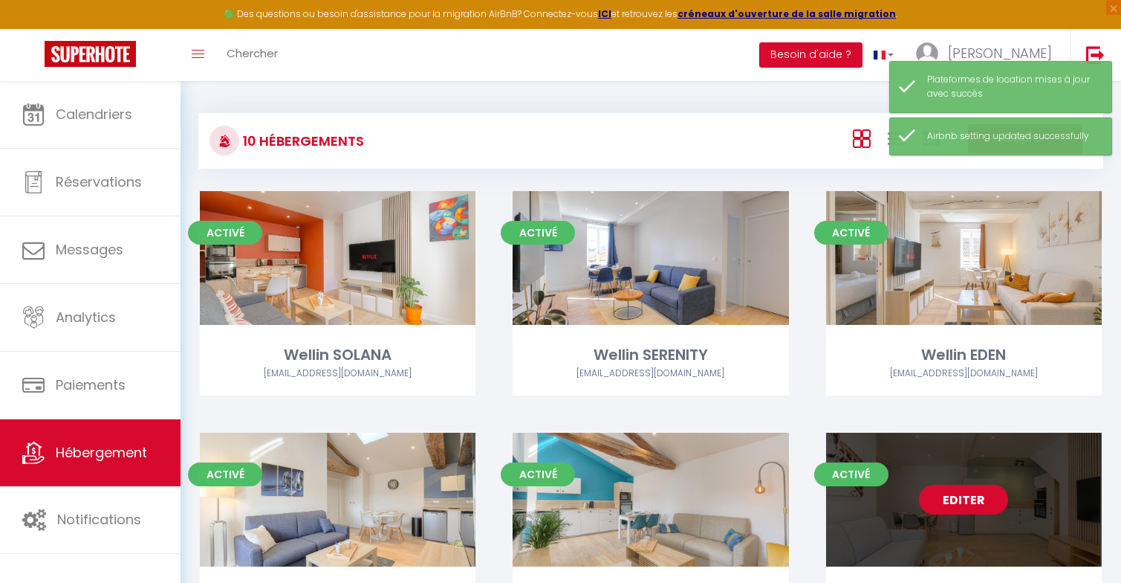
click at [936, 499] on link "Editer" at bounding box center [963, 499] width 89 height 30
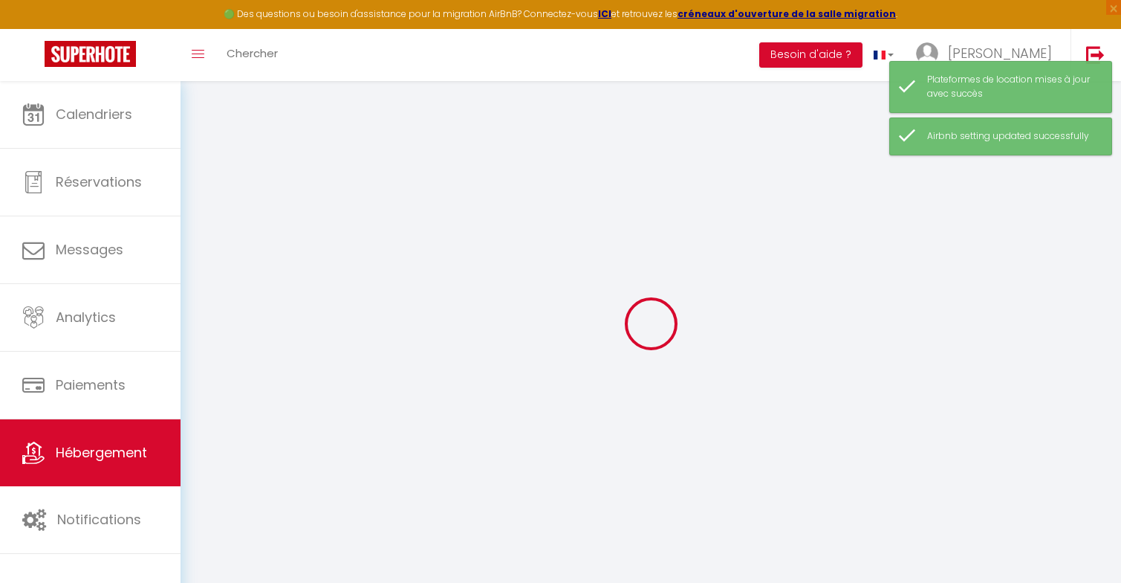
select select "+ 17 %"
select select "+ 20 %"
select select "+ 10 %"
checkbox input "true"
checkbox input "false"
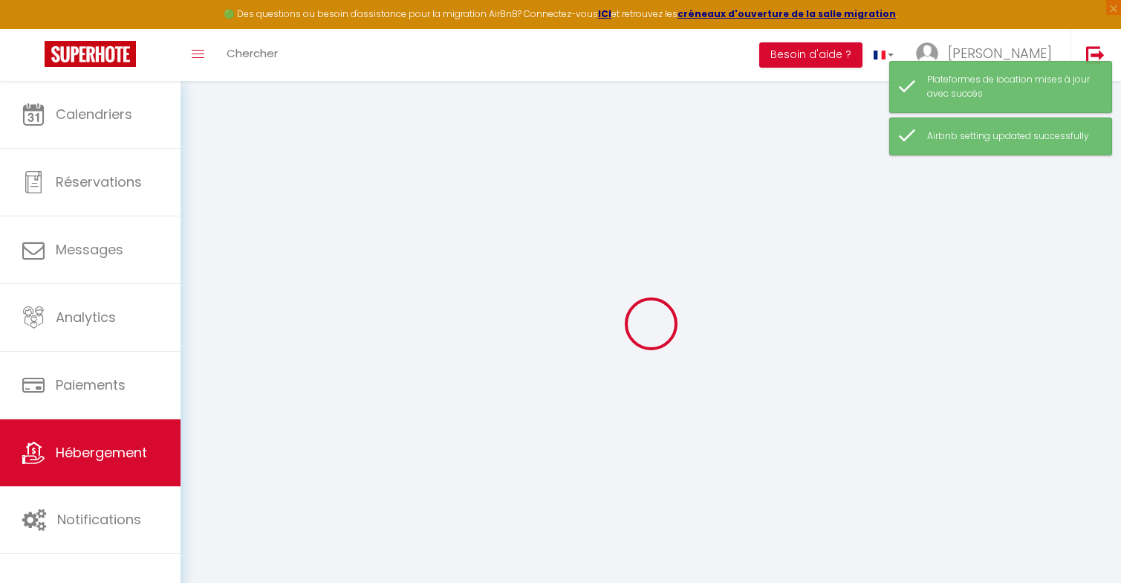
checkbox input "false"
select select "16:00"
select select "23:45"
select select "10:00"
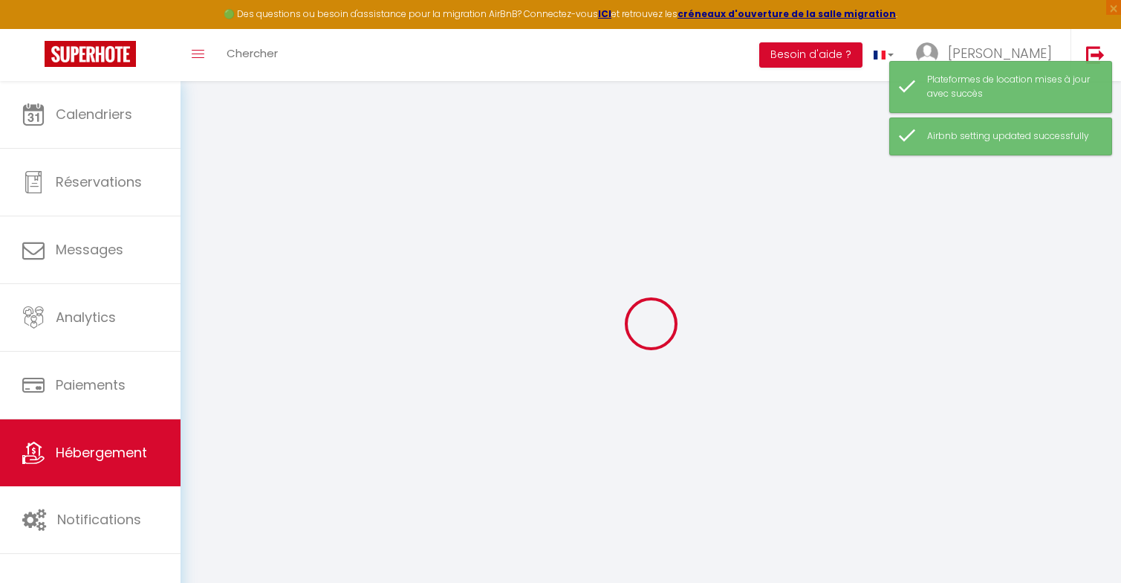
select select "30"
select select "60"
select select "14:00"
select select "6836-1284087280944741608"
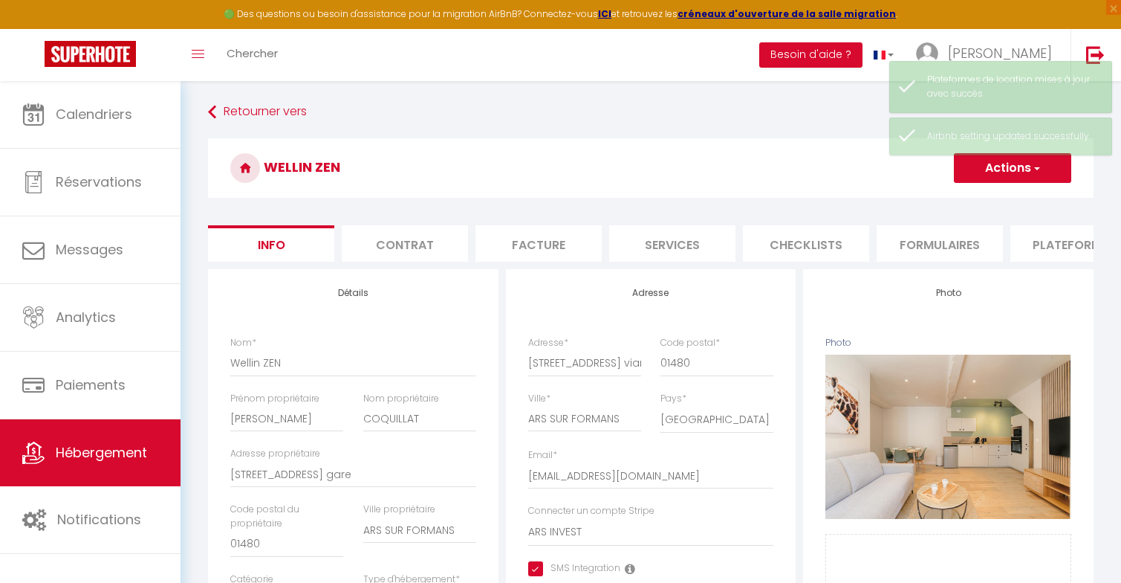
click at [1026, 234] on li "Plateformes" at bounding box center [1074, 243] width 126 height 36
select select
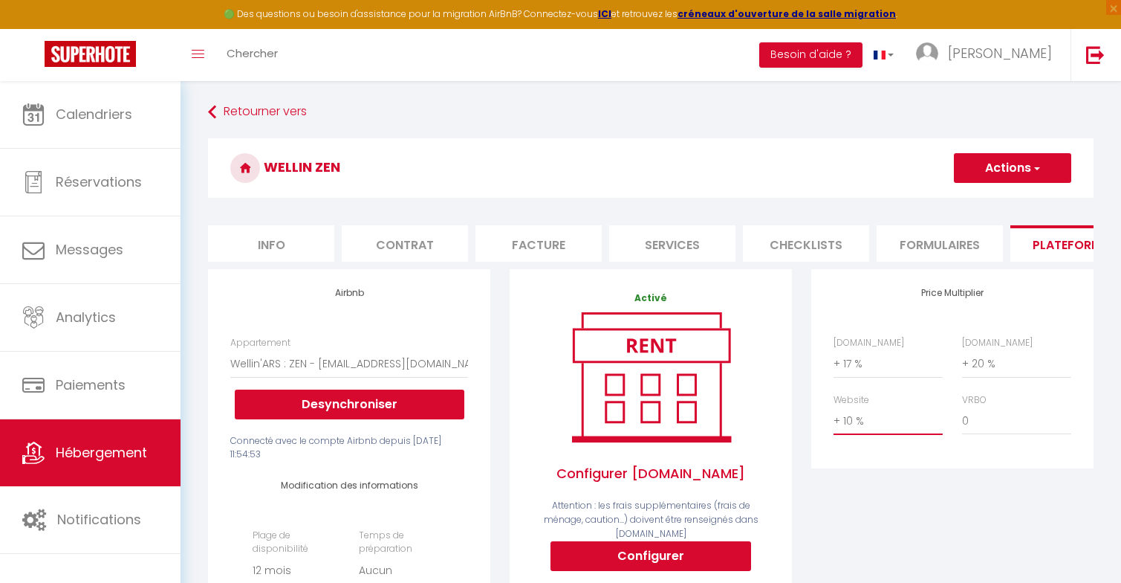
click at [846, 415] on select "0 + 1 % + 2 % + 3 % + 4 % + 5 % + 6 % + 7 % + 8 % + 9 %" at bounding box center [888, 420] width 109 height 28
select select "+ 5 %"
select select
click at [1005, 168] on button "Actions" at bounding box center [1012, 168] width 117 height 30
click at [973, 205] on link "Enregistrer" at bounding box center [1011, 200] width 117 height 19
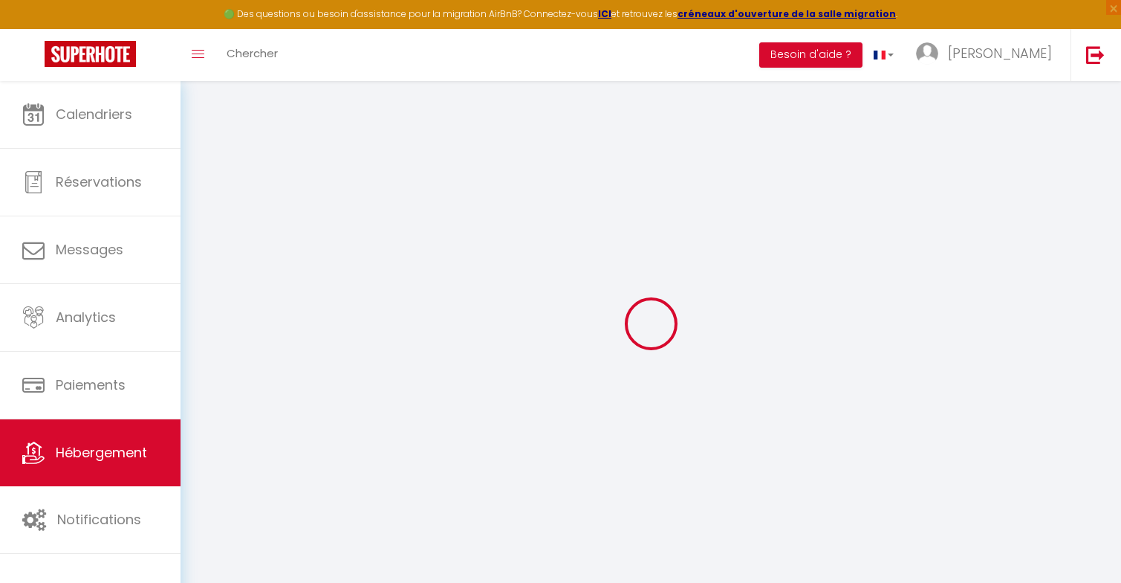
select select "365"
select select "EUR"
select select
